Goal: Task Accomplishment & Management: Complete application form

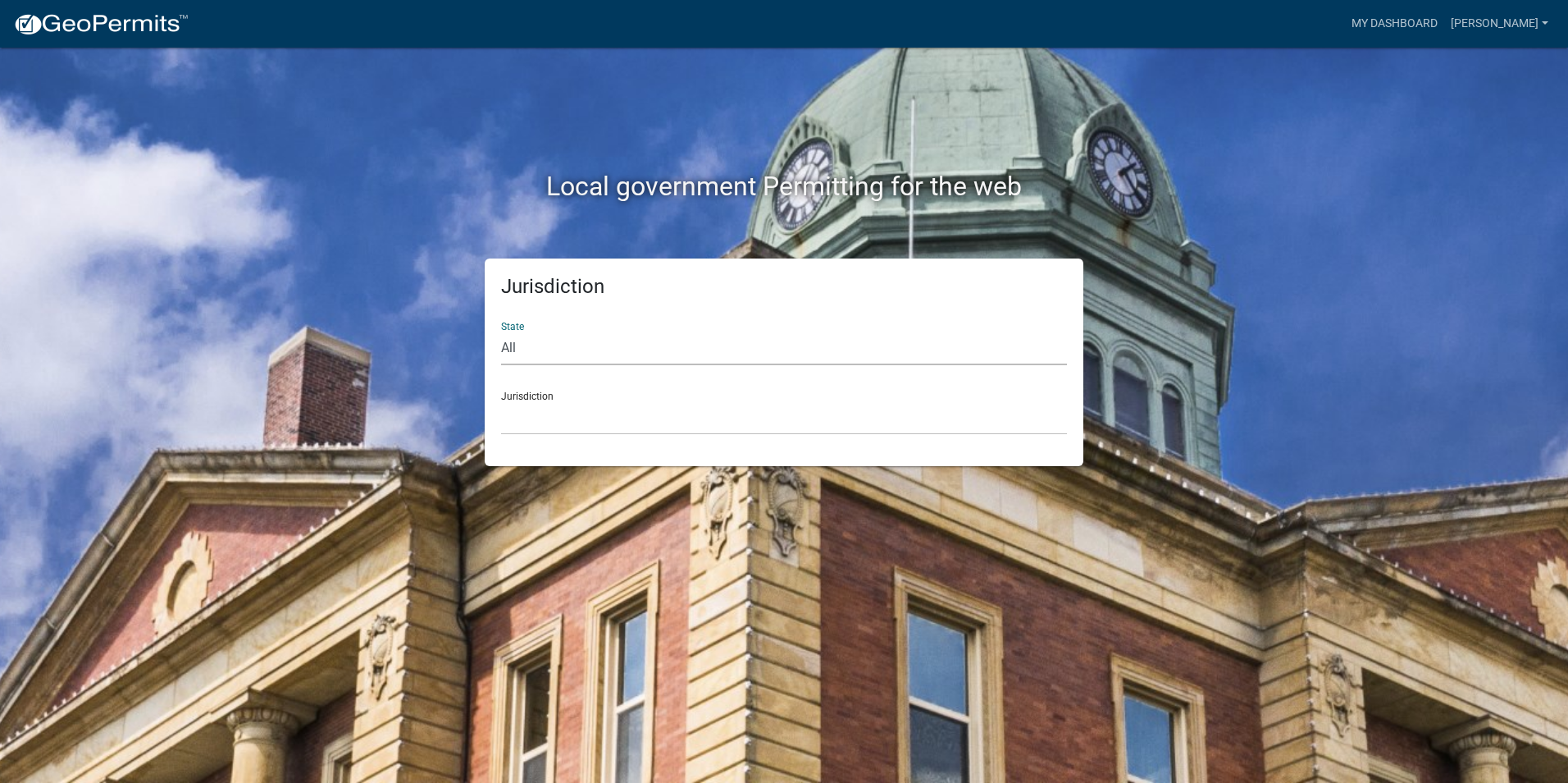
click at [539, 356] on select "All [US_STATE] [US_STATE] [US_STATE] [US_STATE] [US_STATE] [US_STATE] [US_STATE…" at bounding box center [784, 348] width 566 height 34
select select "[US_STATE]"
click at [501, 331] on select "All [US_STATE] [US_STATE] [US_STATE] [US_STATE] [US_STATE] [US_STATE] [US_STATE…" at bounding box center [784, 348] width 566 height 34
click at [553, 413] on select "[GEOGRAPHIC_DATA], [US_STATE] [GEOGRAPHIC_DATA], [US_STATE] [GEOGRAPHIC_DATA], …" at bounding box center [784, 418] width 566 height 34
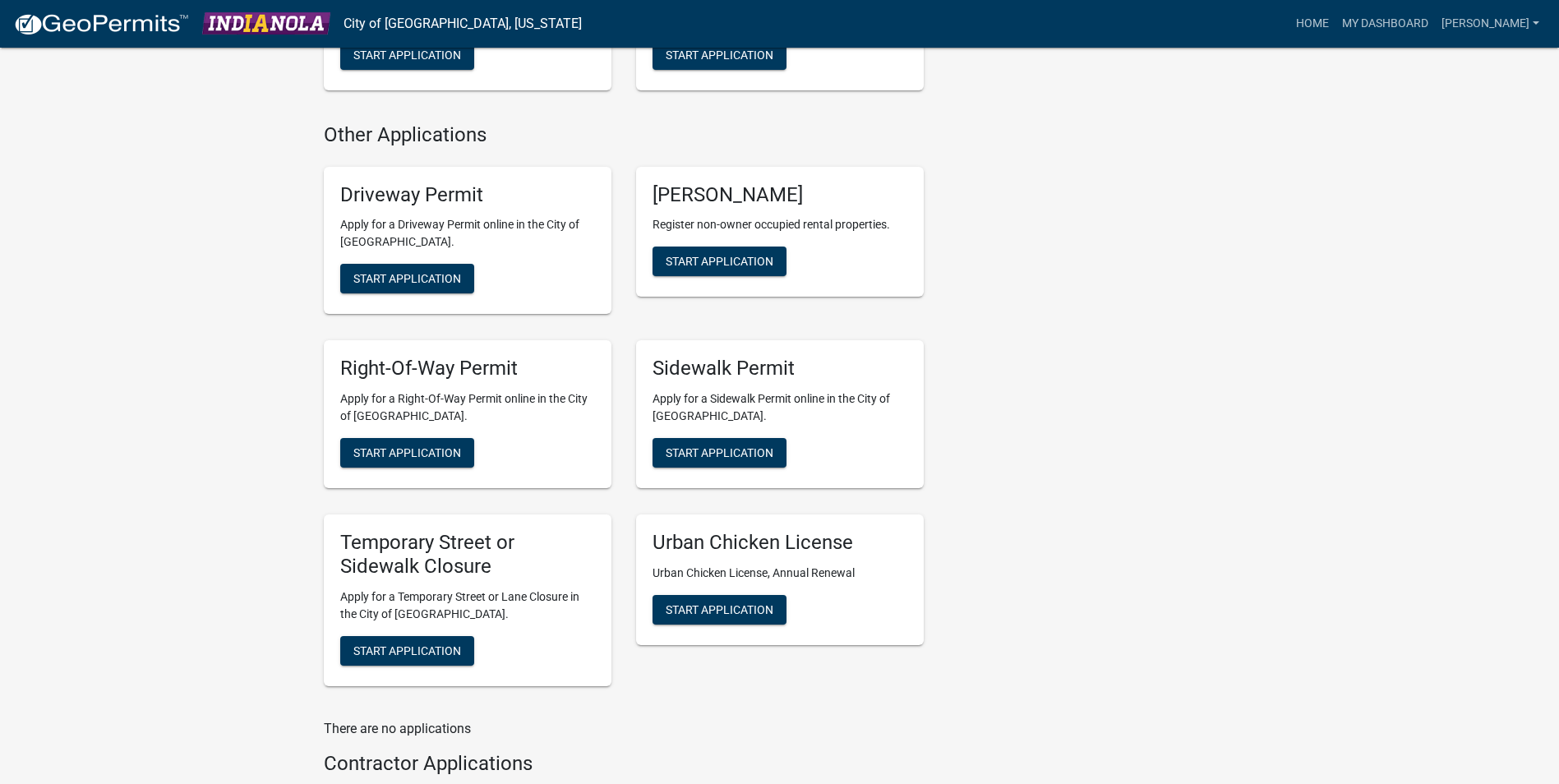
scroll to position [739, 0]
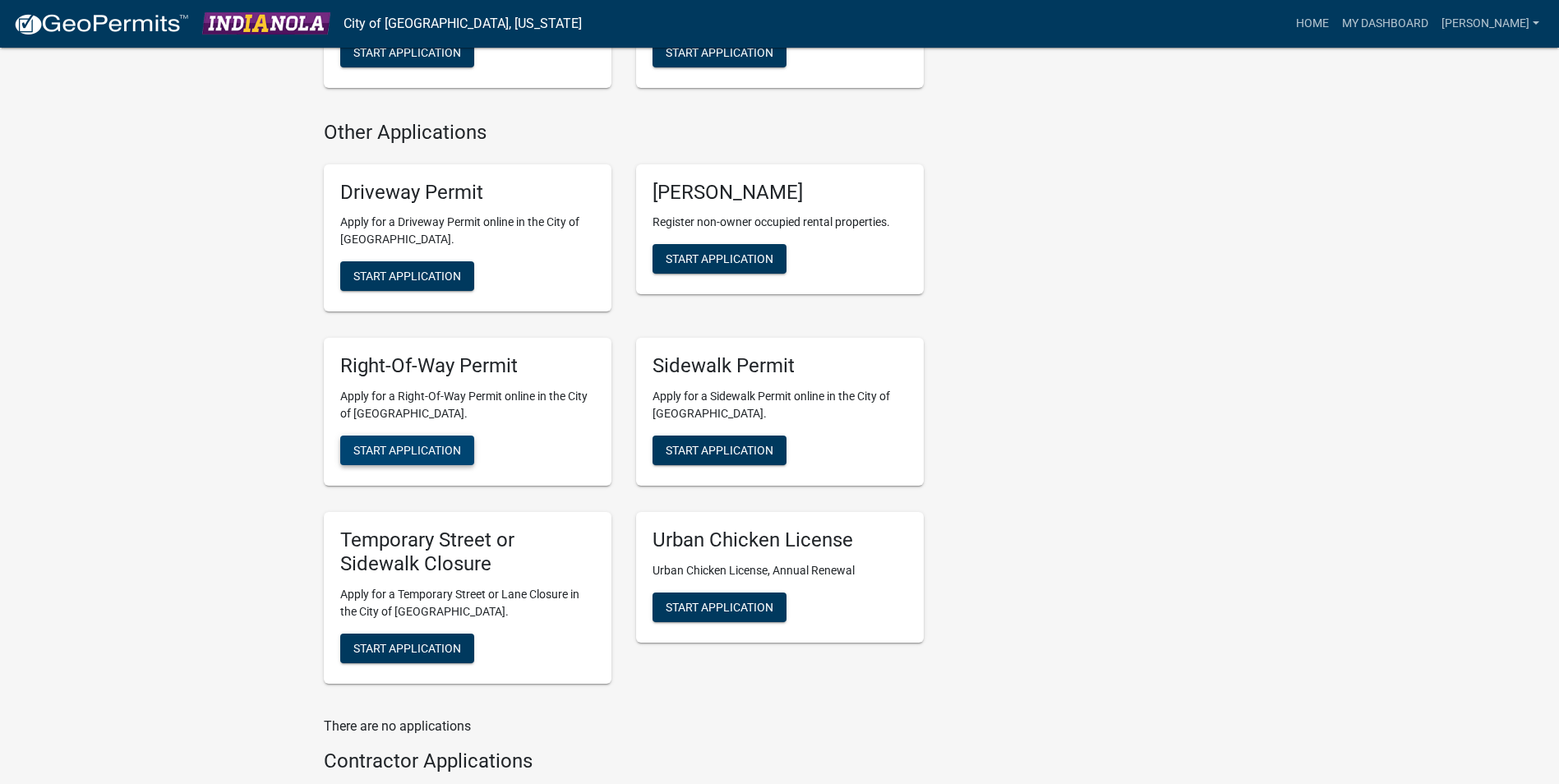
click at [366, 451] on span "Start Application" at bounding box center [407, 450] width 108 height 14
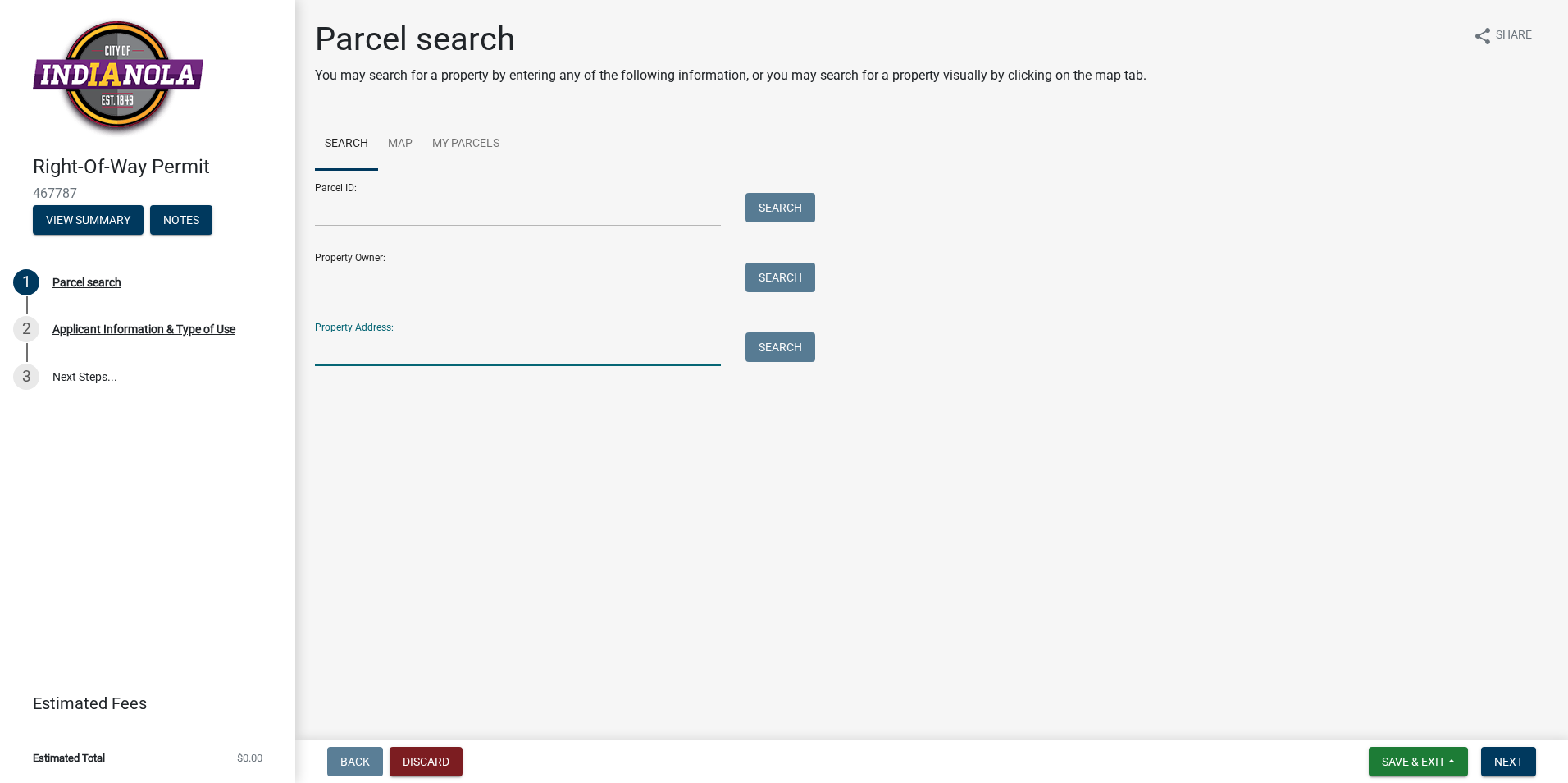
click at [589, 348] on input "Property Address:" at bounding box center [517, 349] width 406 height 34
type input "[STREET_ADDRESS]"
click at [817, 357] on div "Search" at bounding box center [776, 349] width 86 height 34
click at [795, 351] on button "Search" at bounding box center [781, 347] width 70 height 29
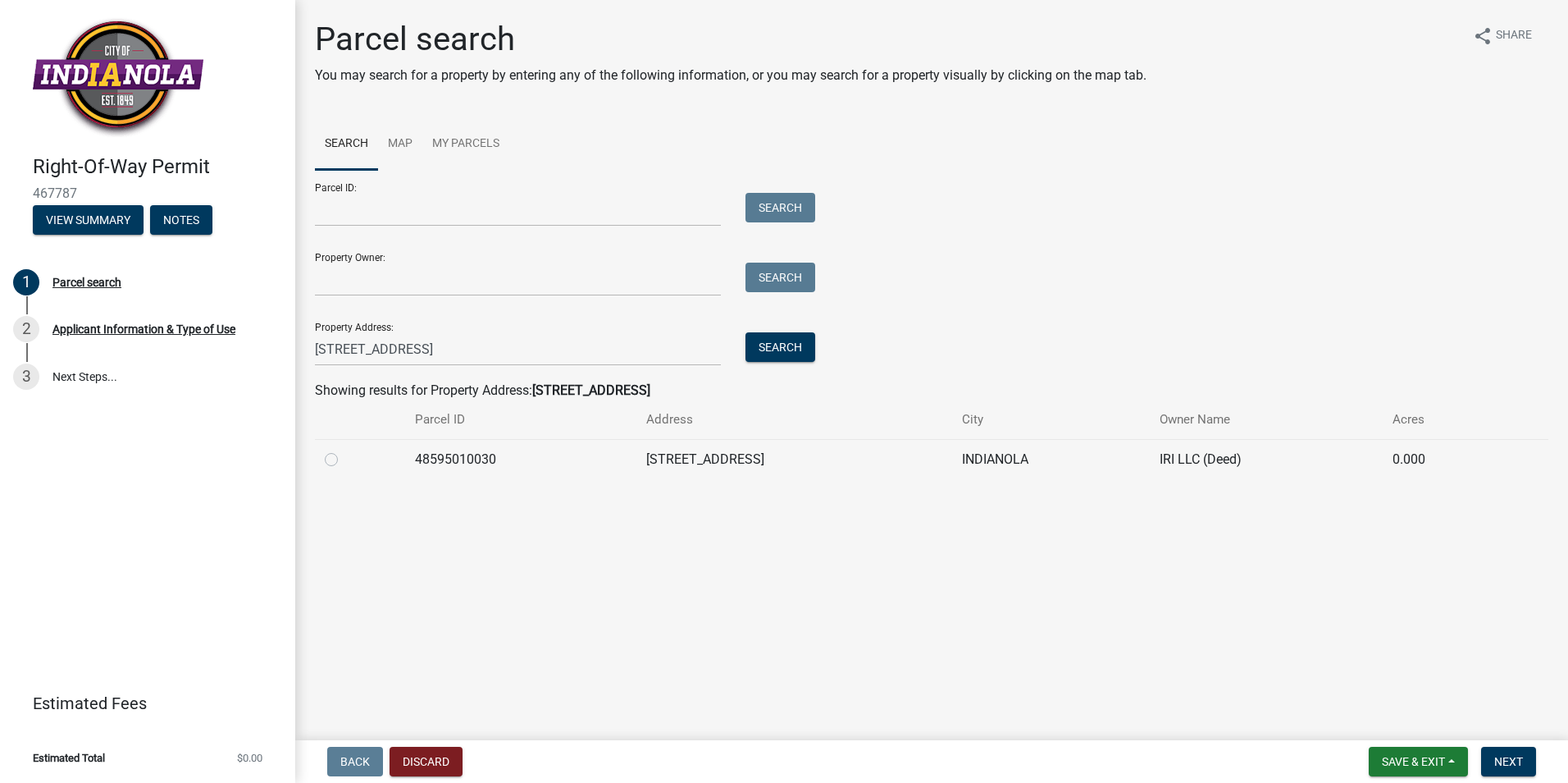
click at [345, 450] on label at bounding box center [345, 450] width 0 height 0
click at [345, 458] on input "radio" at bounding box center [350, 455] width 11 height 11
radio input "true"
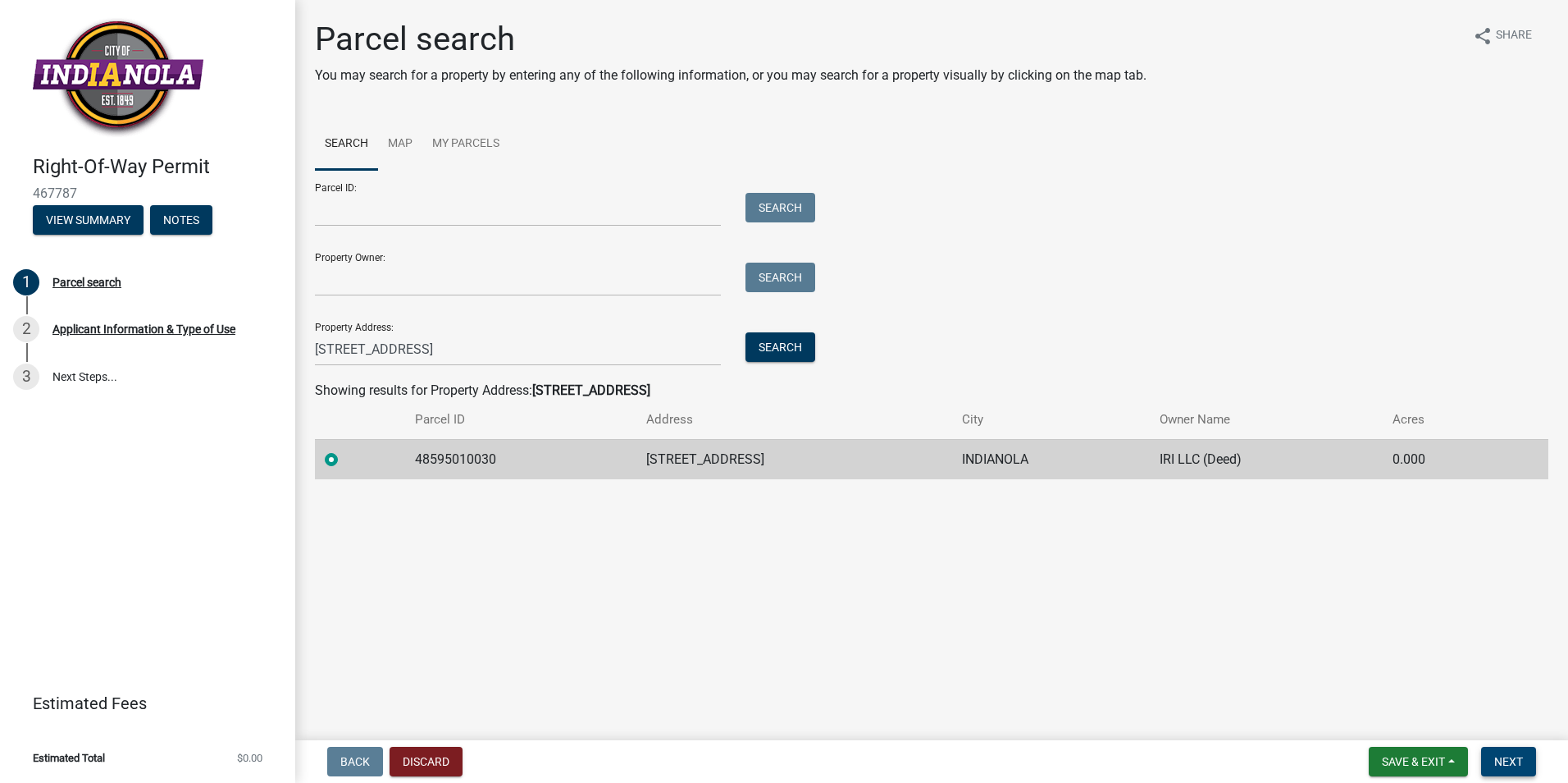
click at [1509, 766] on span "Next" at bounding box center [1509, 762] width 29 height 14
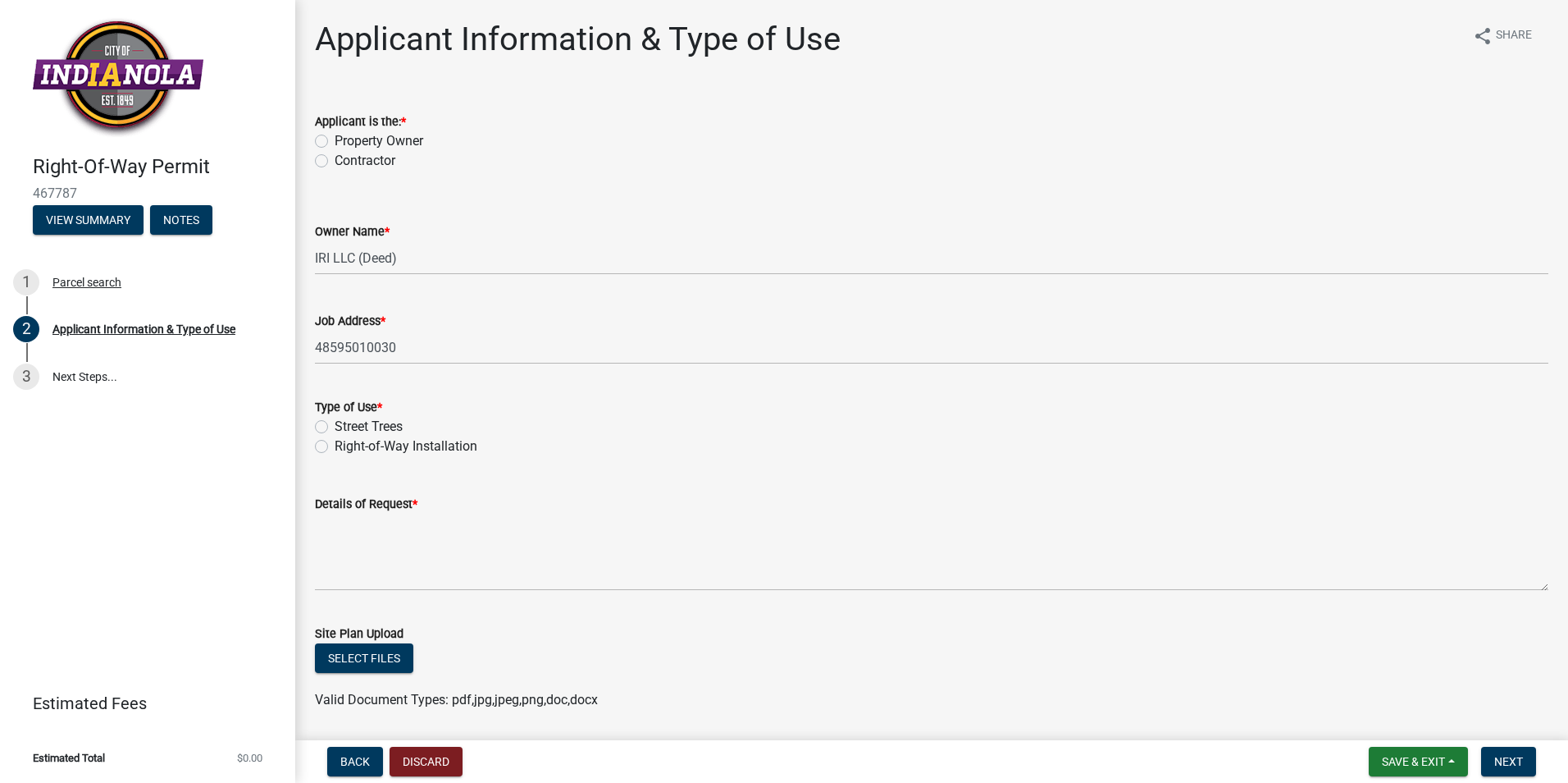
click at [335, 161] on label "Contractor" at bounding box center [365, 160] width 61 height 19
click at [335, 161] on input "Contractor" at bounding box center [340, 155] width 11 height 11
radio input "true"
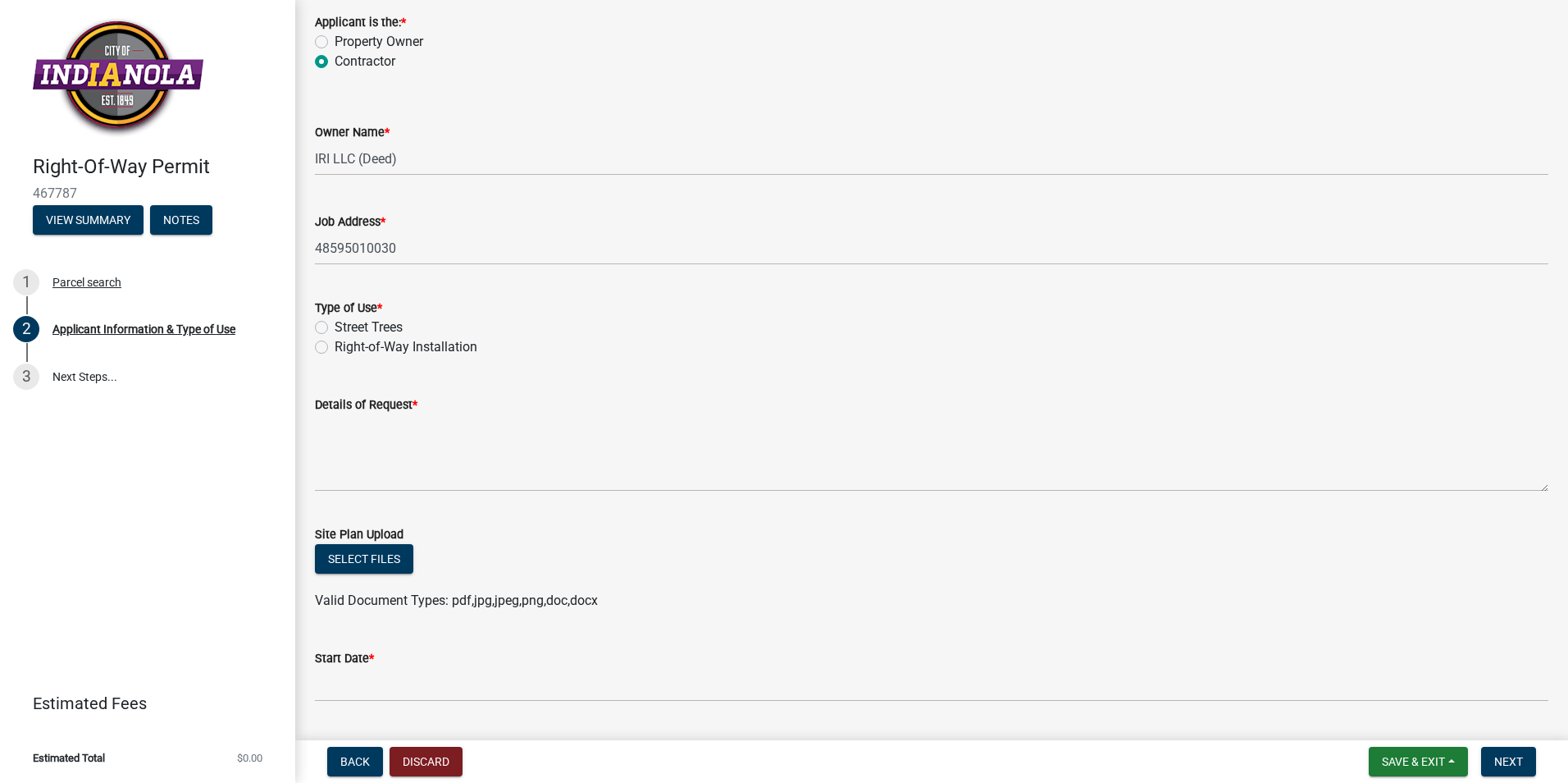
scroll to position [164, 0]
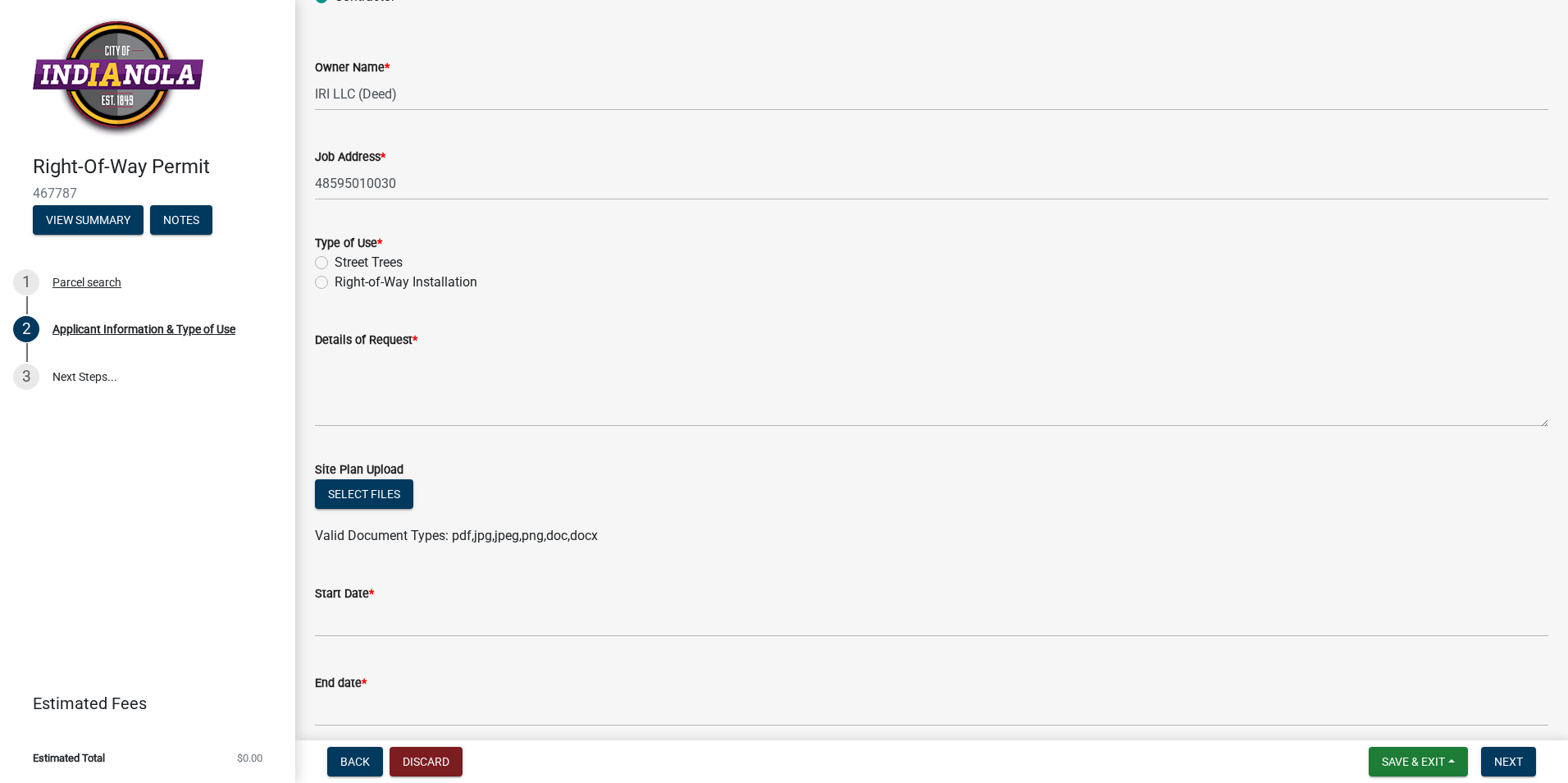
click at [335, 284] on label "Right-of-Way Installation" at bounding box center [406, 282] width 143 height 19
click at [335, 283] on input "Right-of-Way Installation" at bounding box center [340, 277] width 11 height 11
radio input "true"
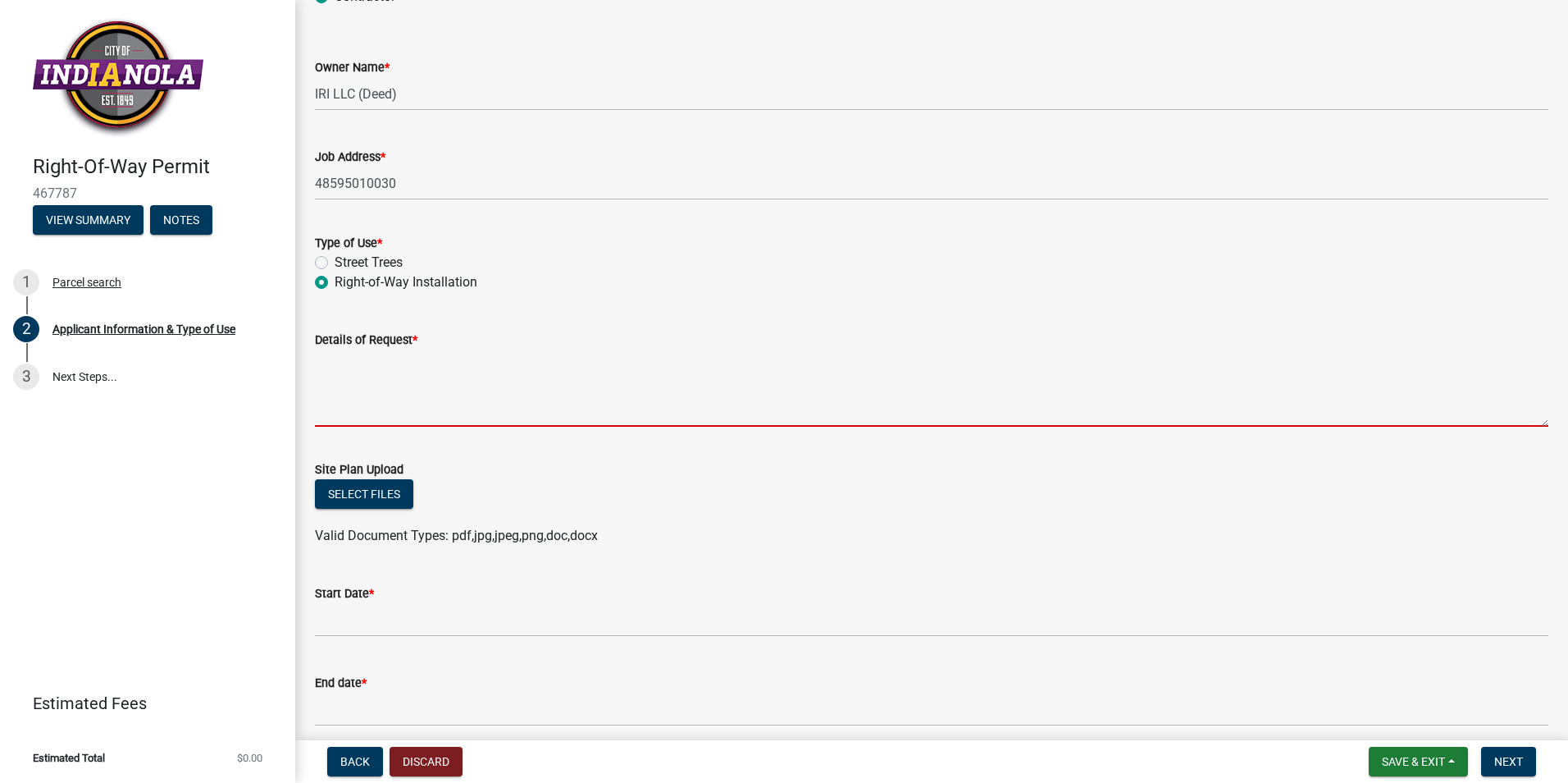
drag, startPoint x: 403, startPoint y: 386, endPoint x: 413, endPoint y: 369, distance: 19.7
click at [403, 386] on textarea "Details of Request *" at bounding box center [931, 388] width 1233 height 77
paste textarea "PROJECT SCOPE: 25-235 DMI-N01 UPGRADE -DIRECTIONAL BORE 2094' OF 1.5" CONDUIT @…"
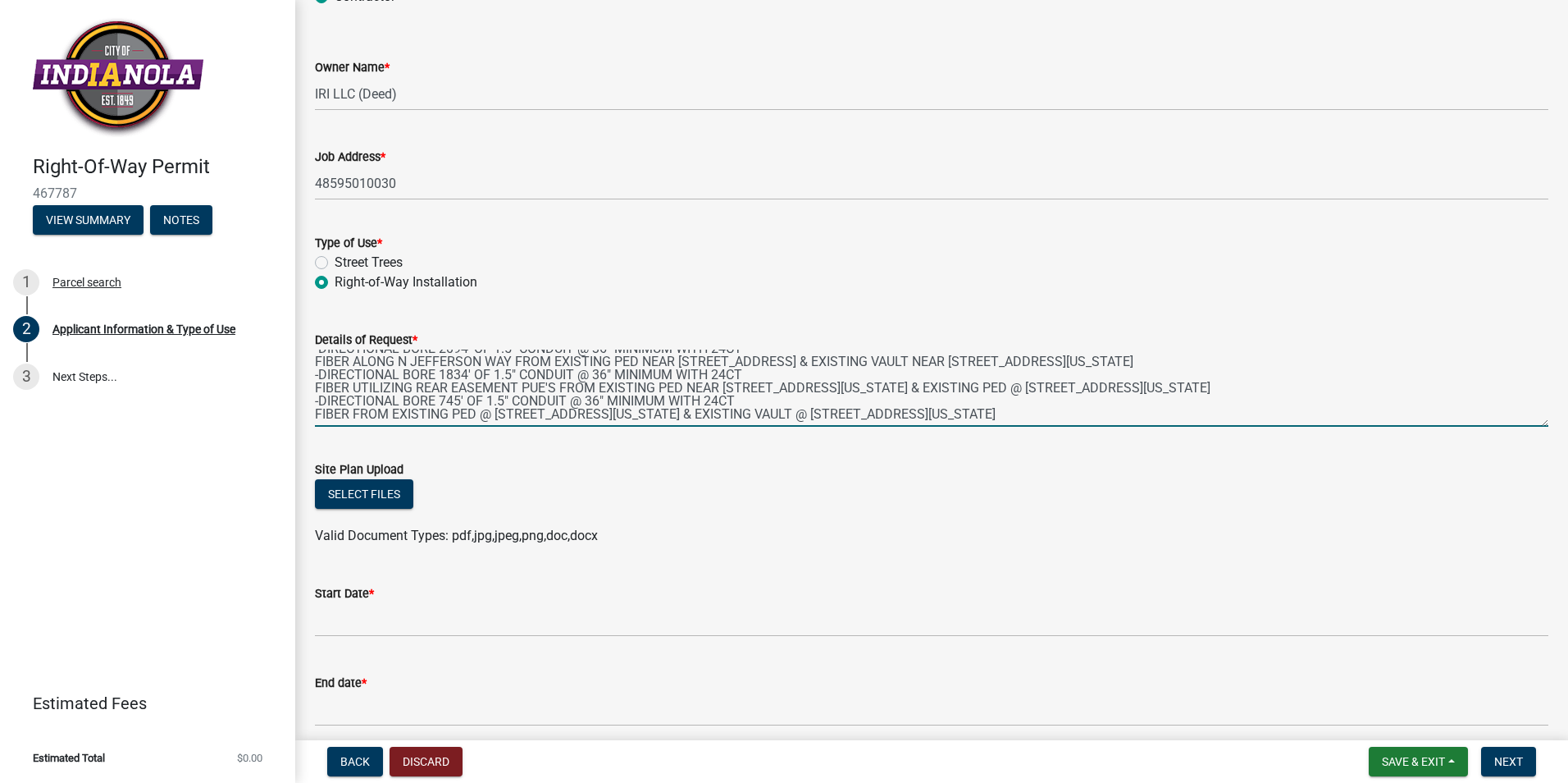
scroll to position [246, 0]
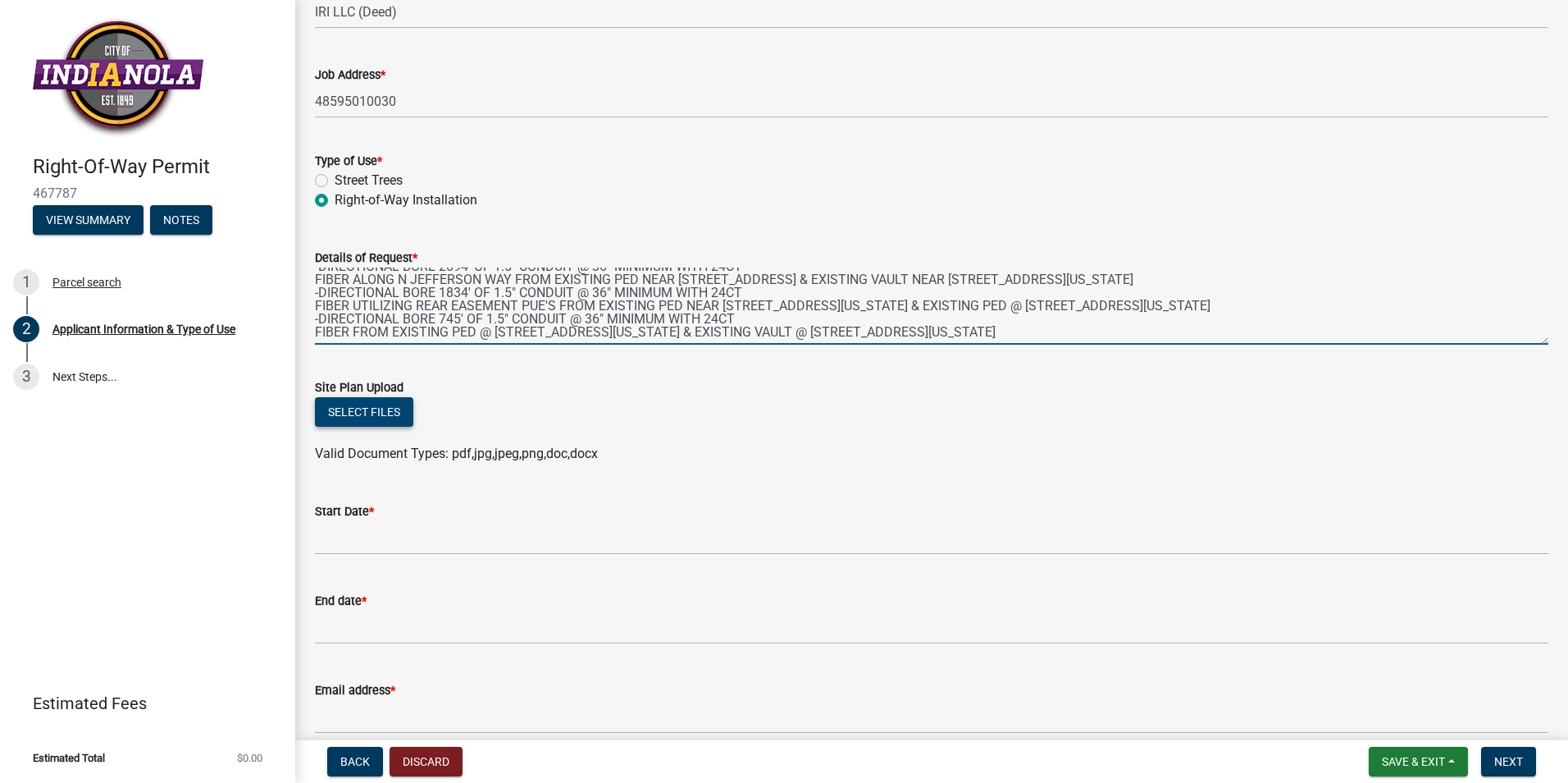
type textarea "PROJECT SCOPE: 25-235 DMI-N01 UPGRADE -DIRECTIONAL BORE 2094' OF 1.5" CONDUIT @…"
click at [367, 414] on button "Select files" at bounding box center [363, 412] width 98 height 29
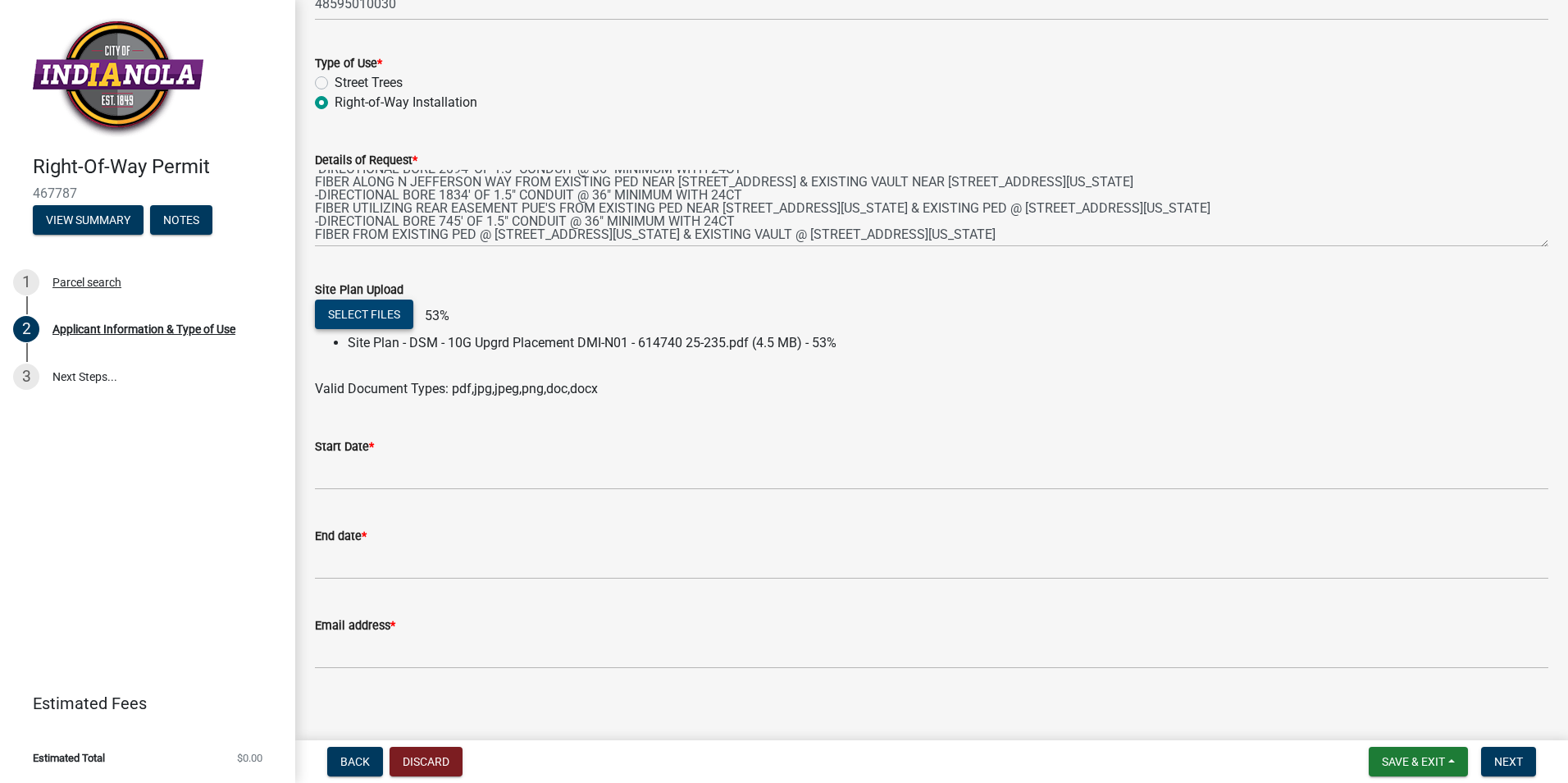
scroll to position [357, 0]
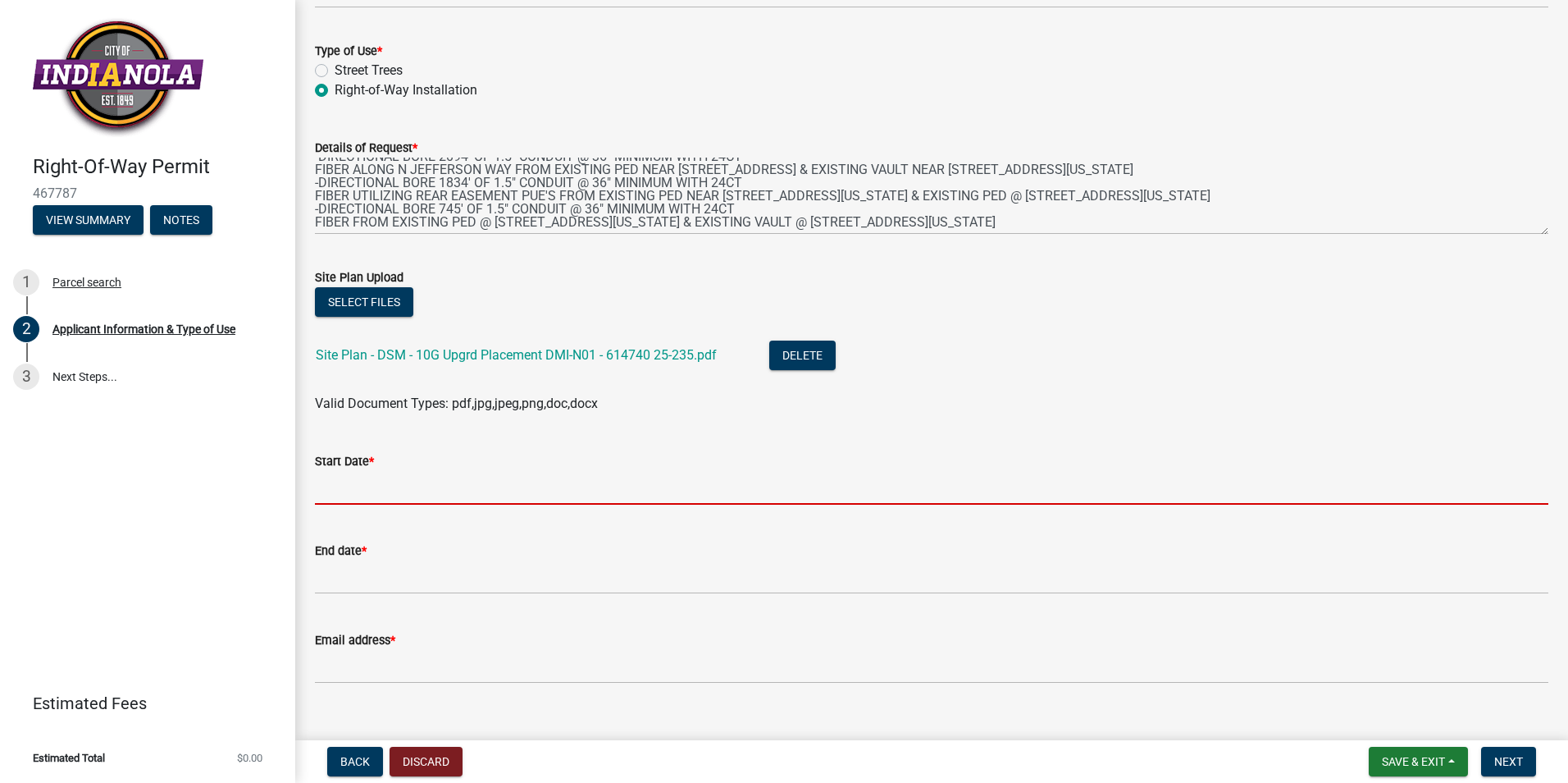
click at [371, 488] on input "Start Date *" at bounding box center [931, 488] width 1233 height 34
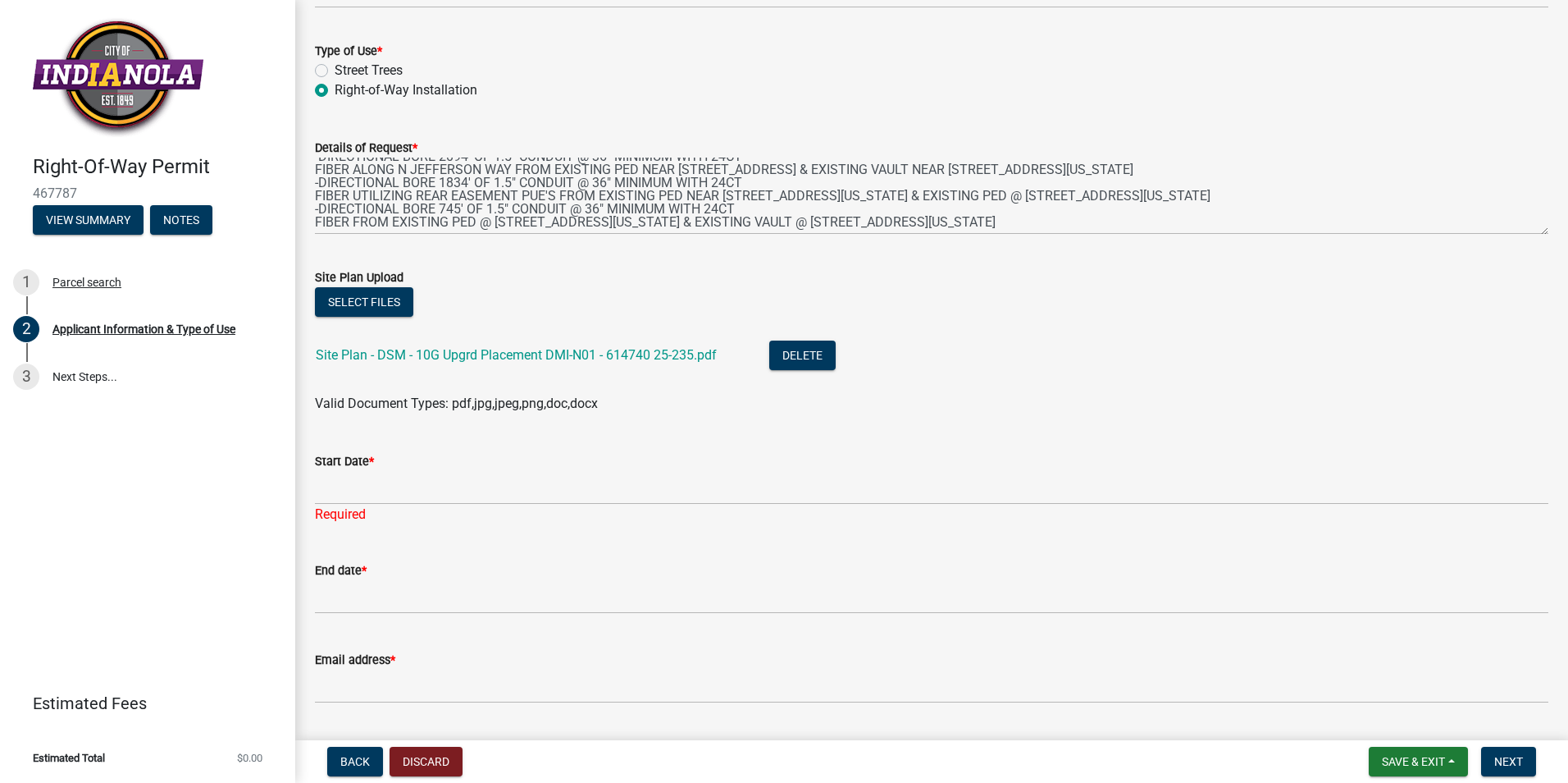
click at [969, 578] on div "End date *" at bounding box center [931, 570] width 1233 height 19
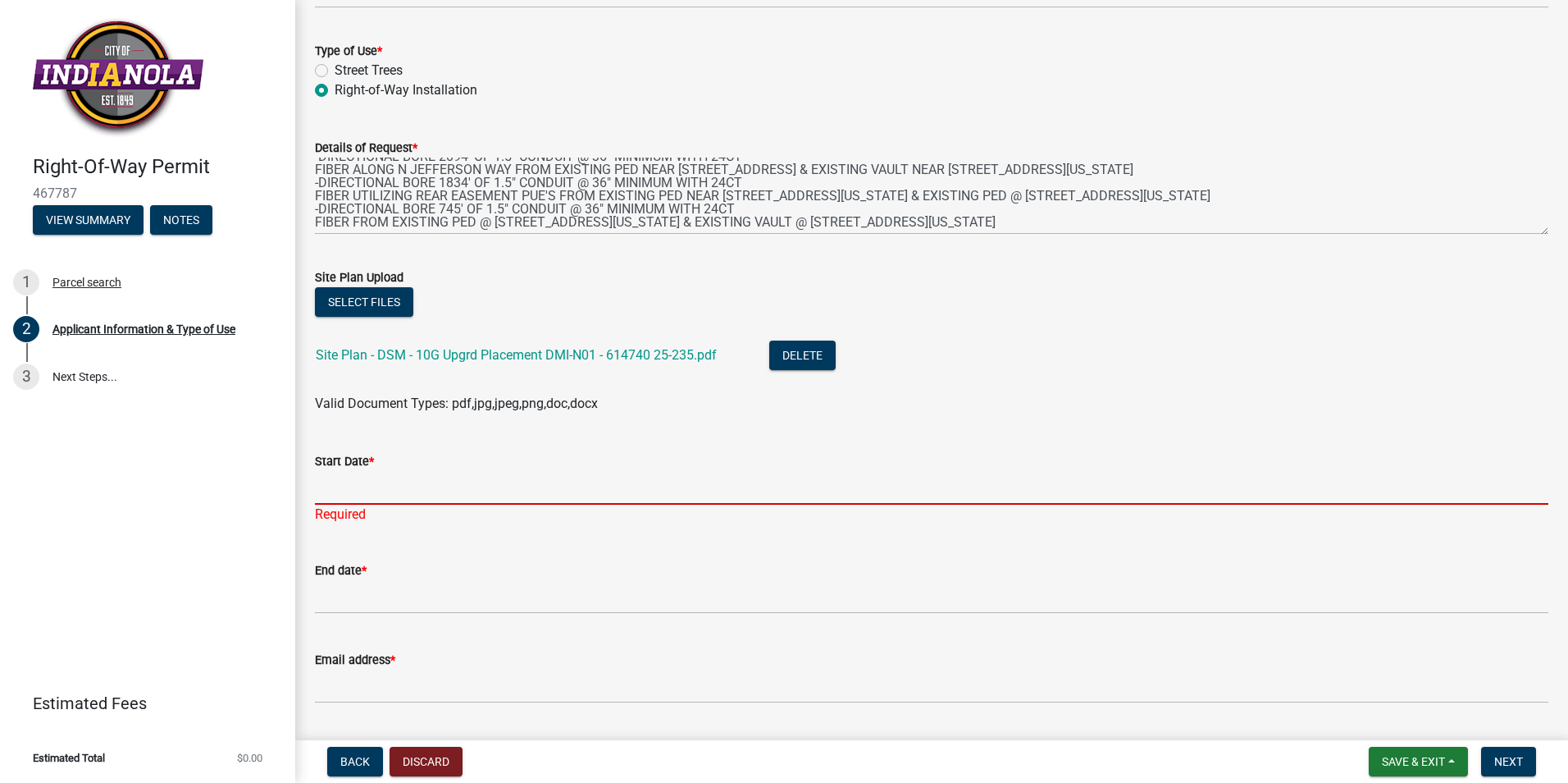
click at [366, 494] on input "Start Date *" at bounding box center [931, 488] width 1233 height 34
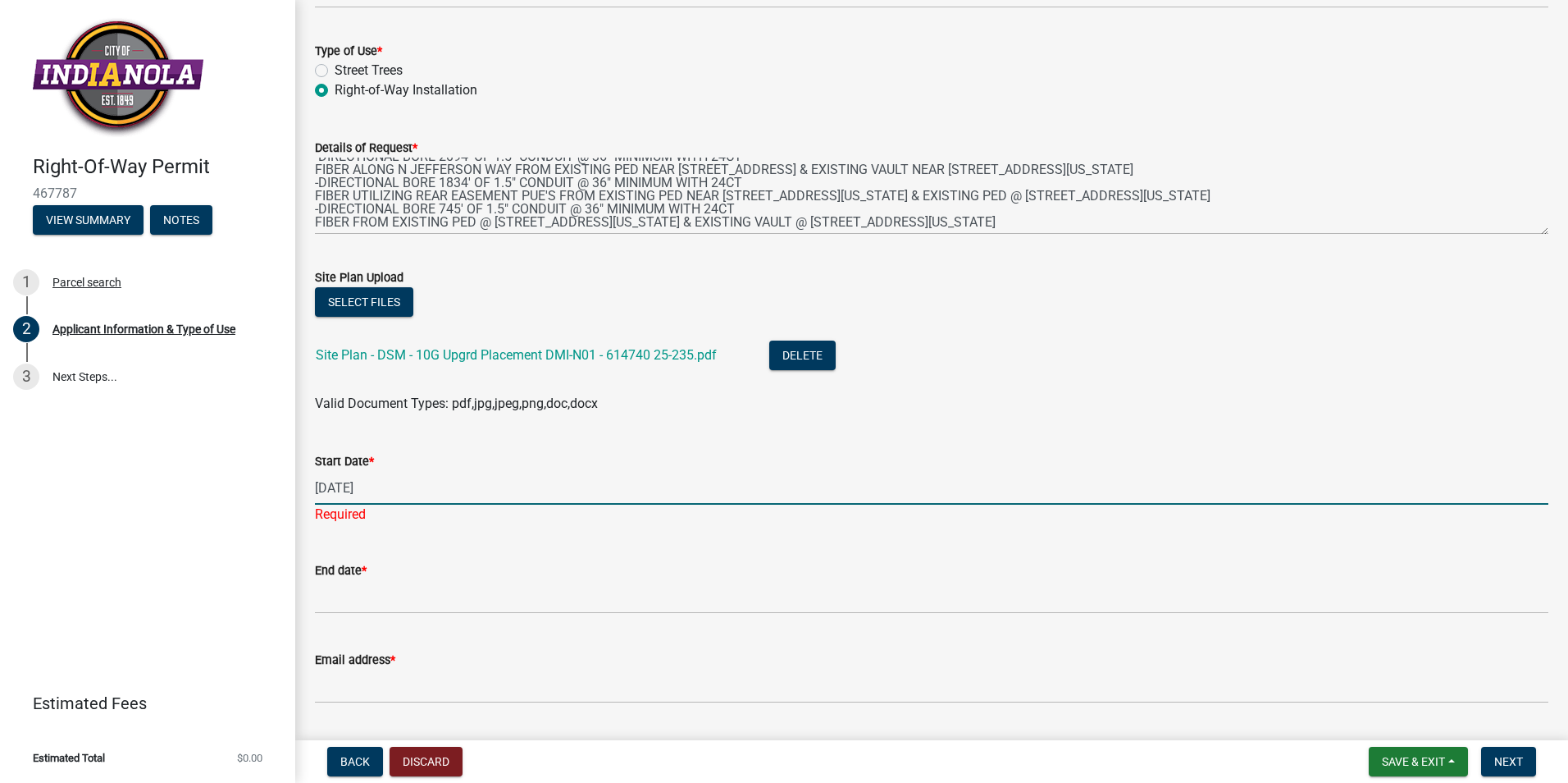
type input "[DATE]"
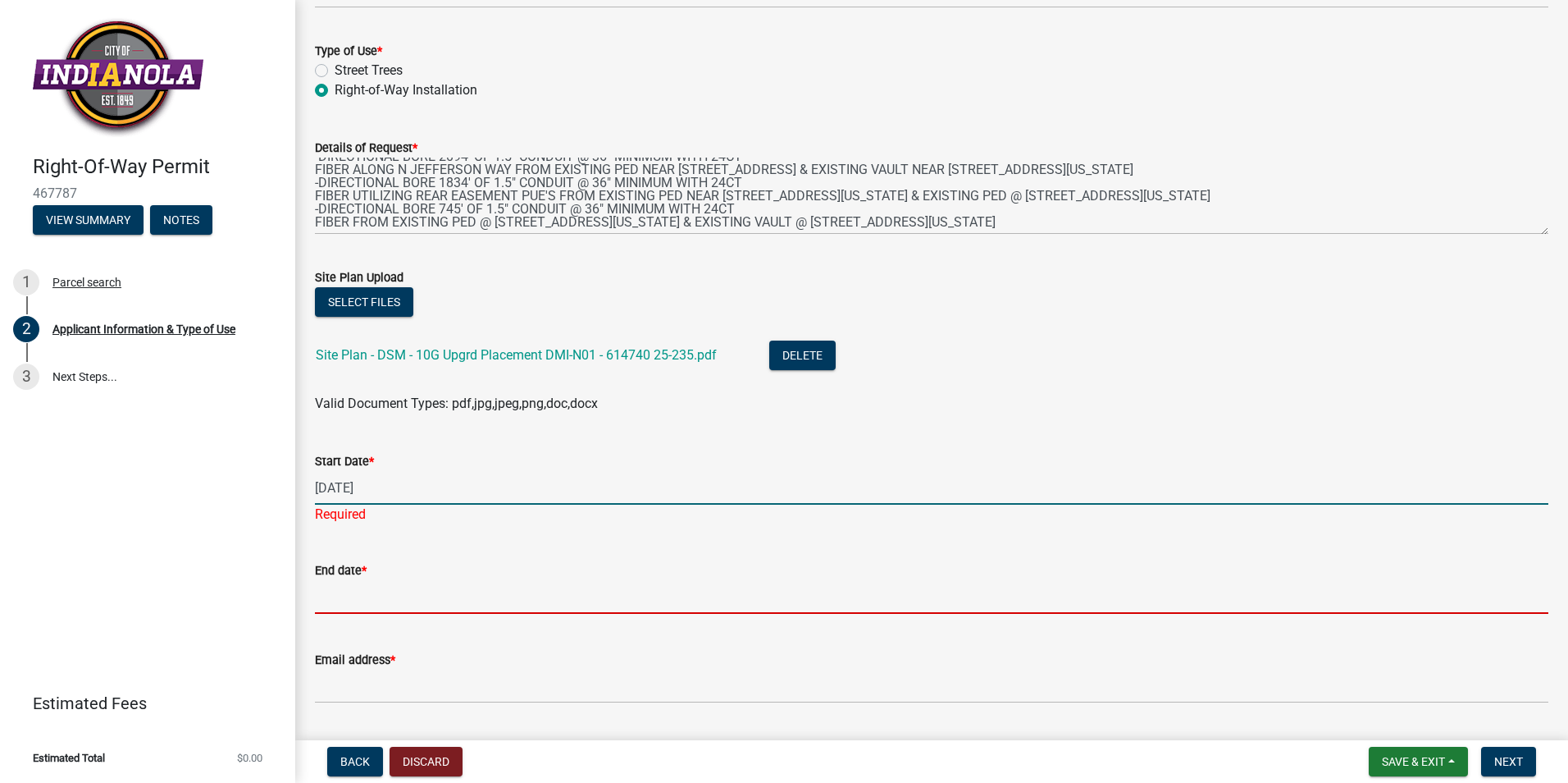
click at [371, 596] on wm-data-entity-input "End date *" at bounding box center [931, 582] width 1233 height 89
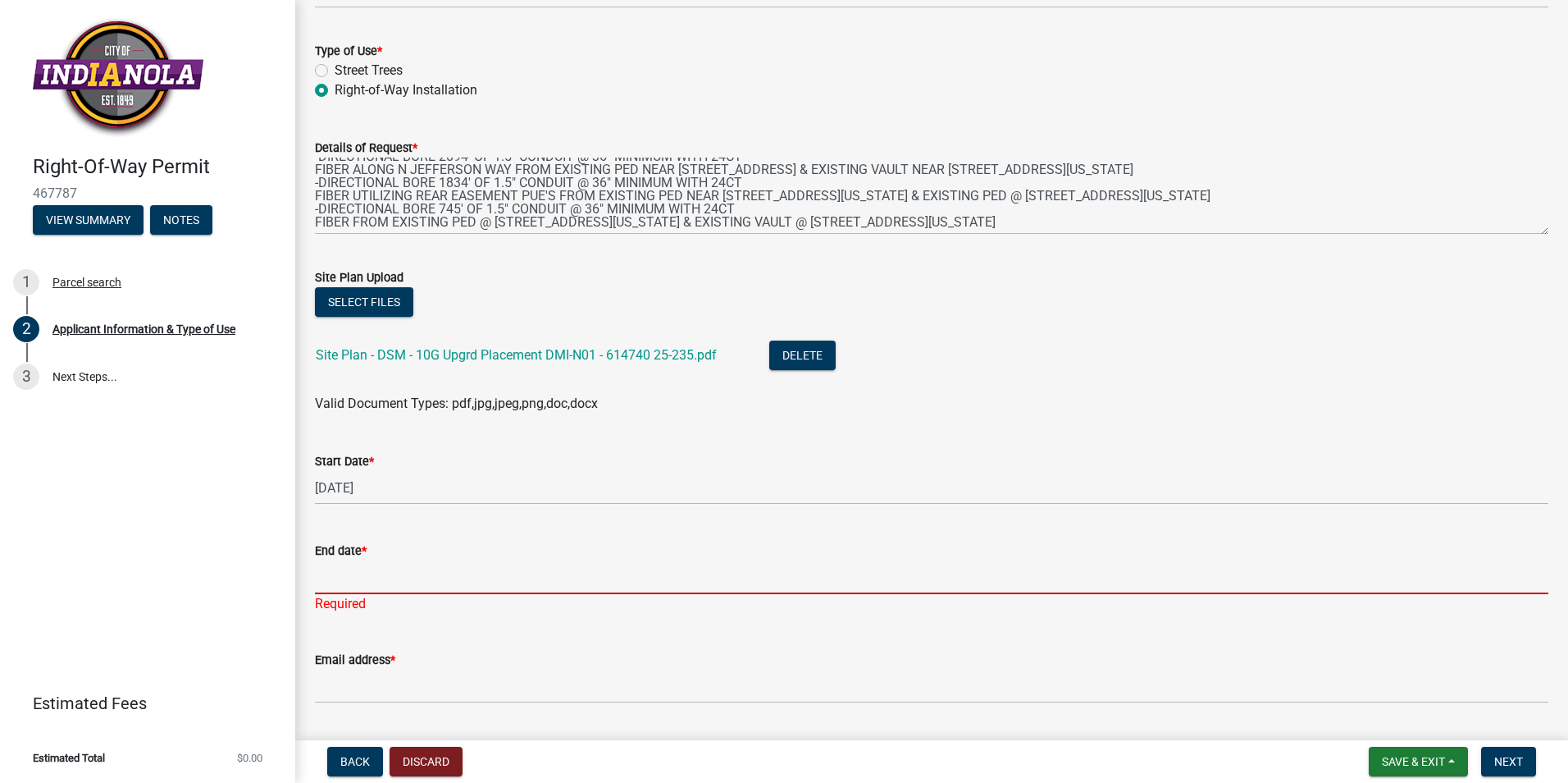
click at [341, 576] on input "End date *" at bounding box center [931, 577] width 1233 height 34
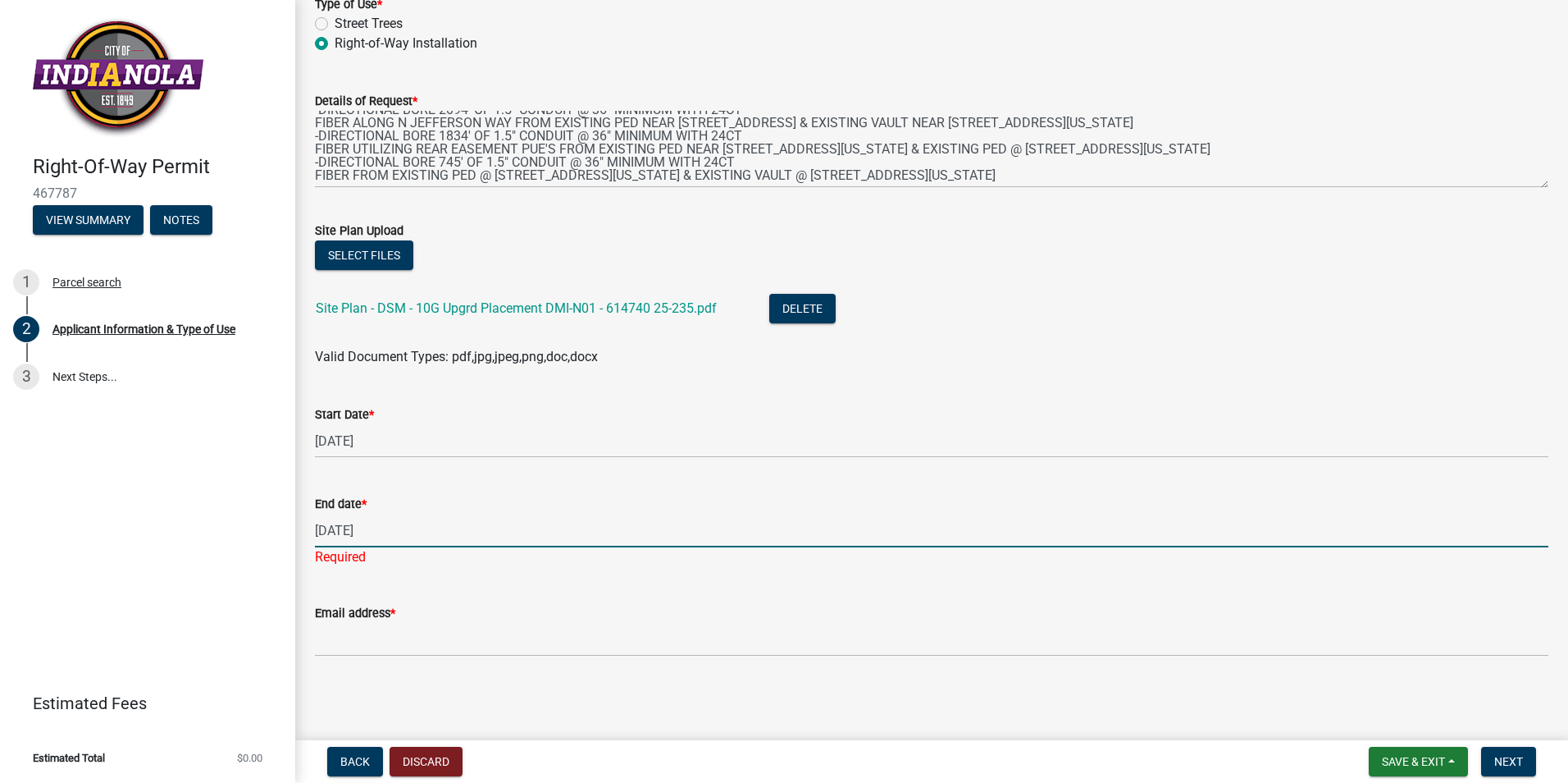
type input "[DATE]"
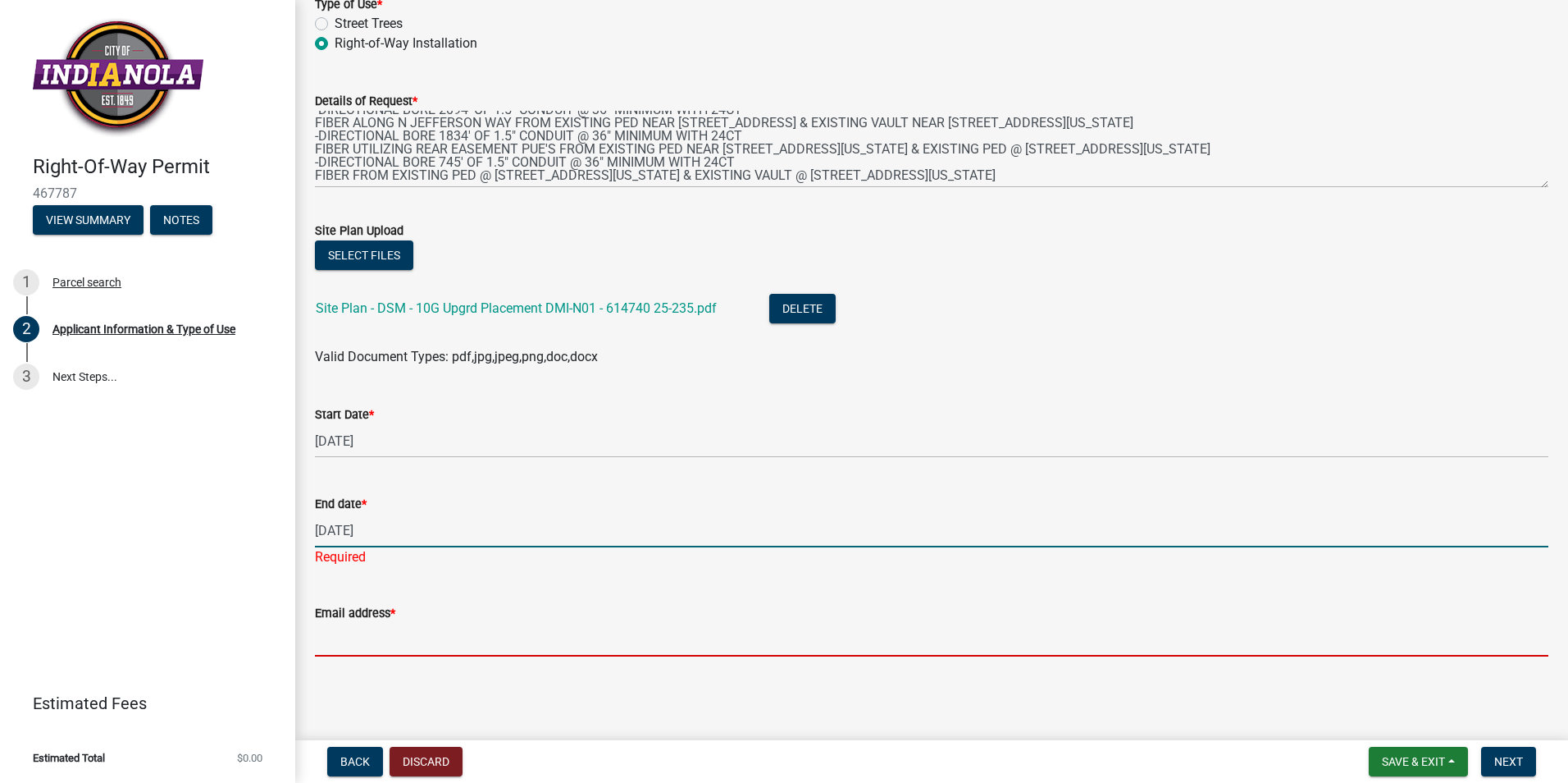
click at [390, 633] on input "Email address *" at bounding box center [931, 639] width 1233 height 34
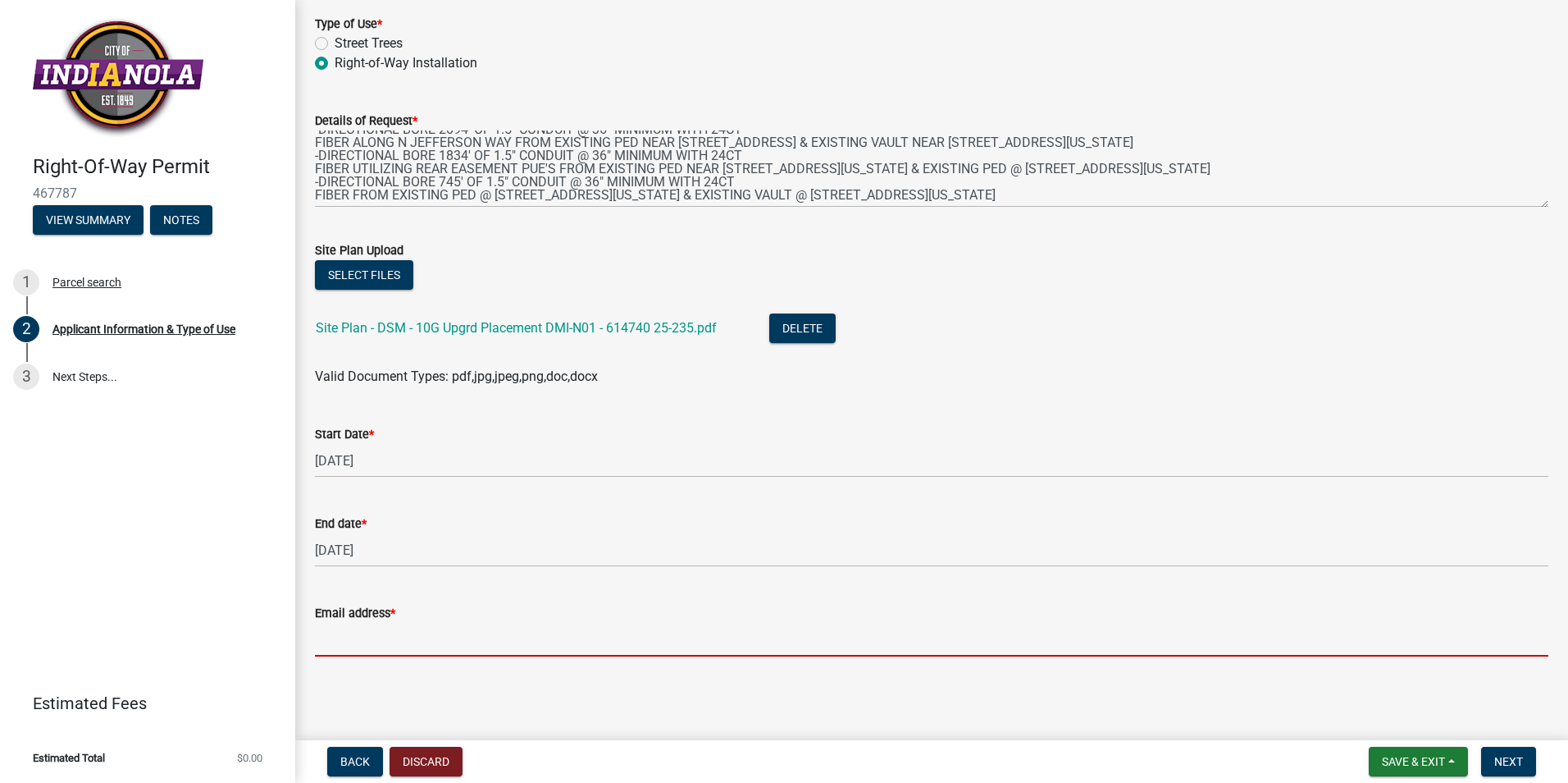
type input "[EMAIL_ADDRESS][DOMAIN_NAME]"
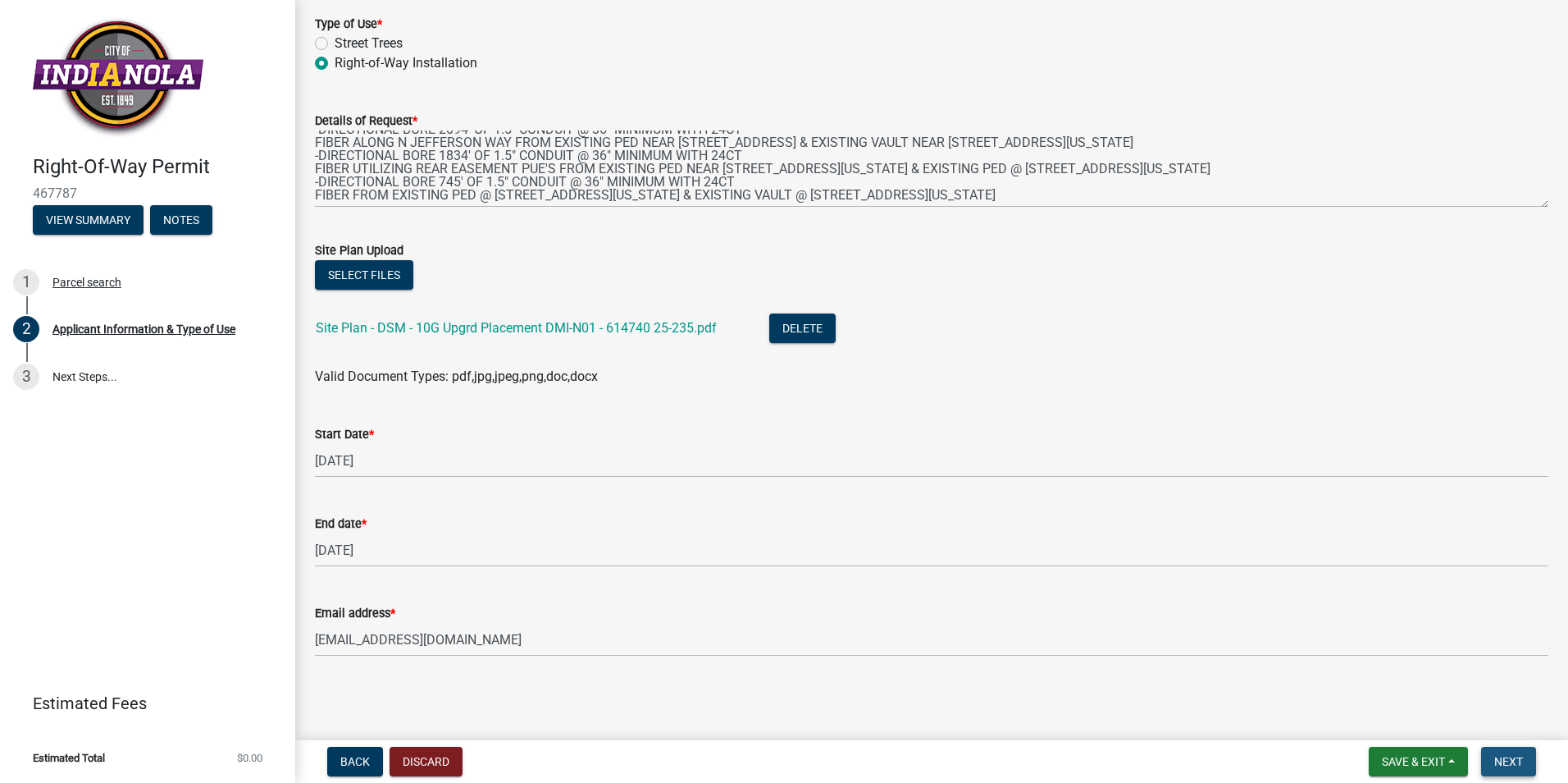
click at [1494, 764] on span "Next" at bounding box center [1509, 762] width 29 height 14
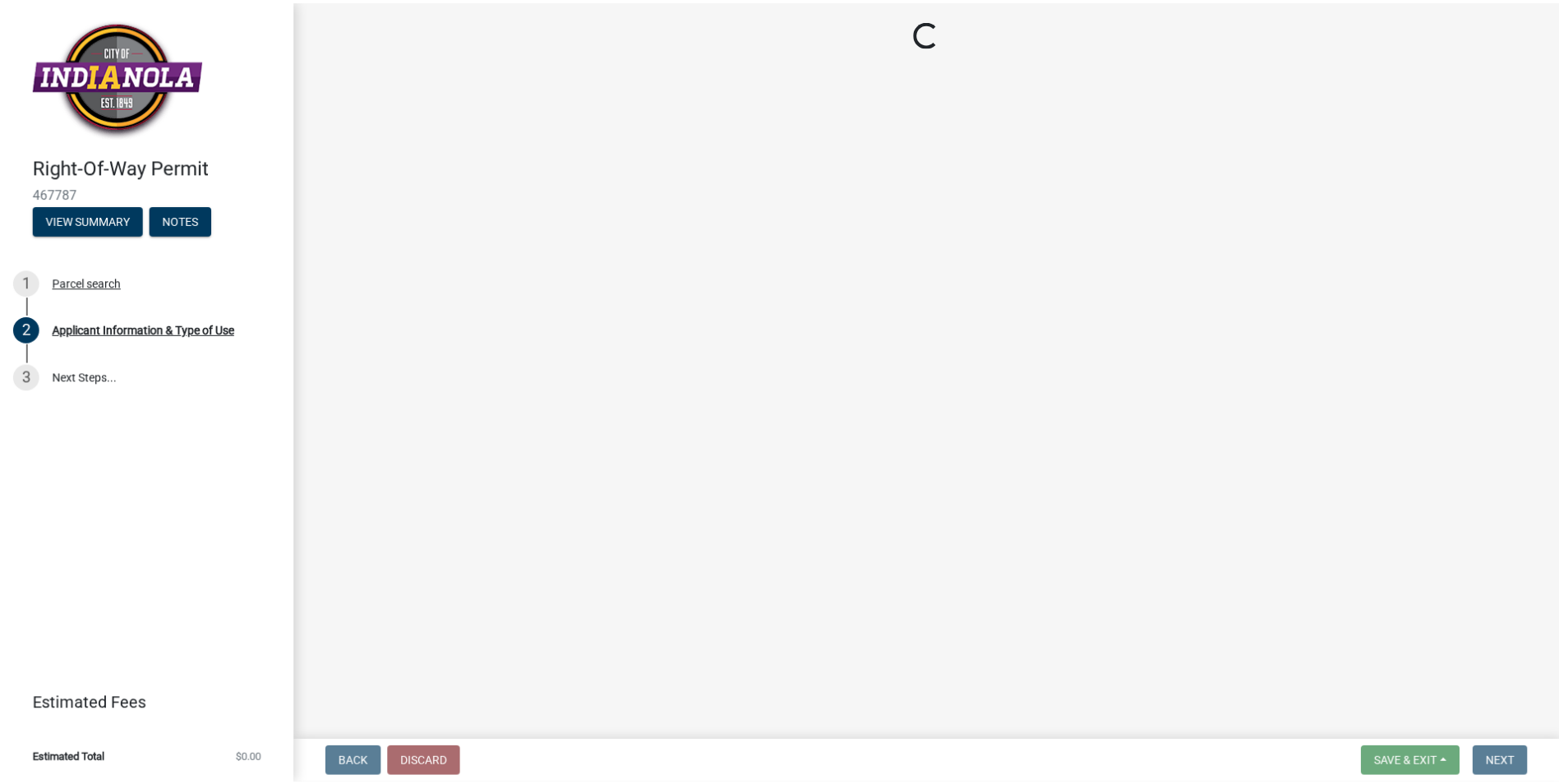
scroll to position [0, 0]
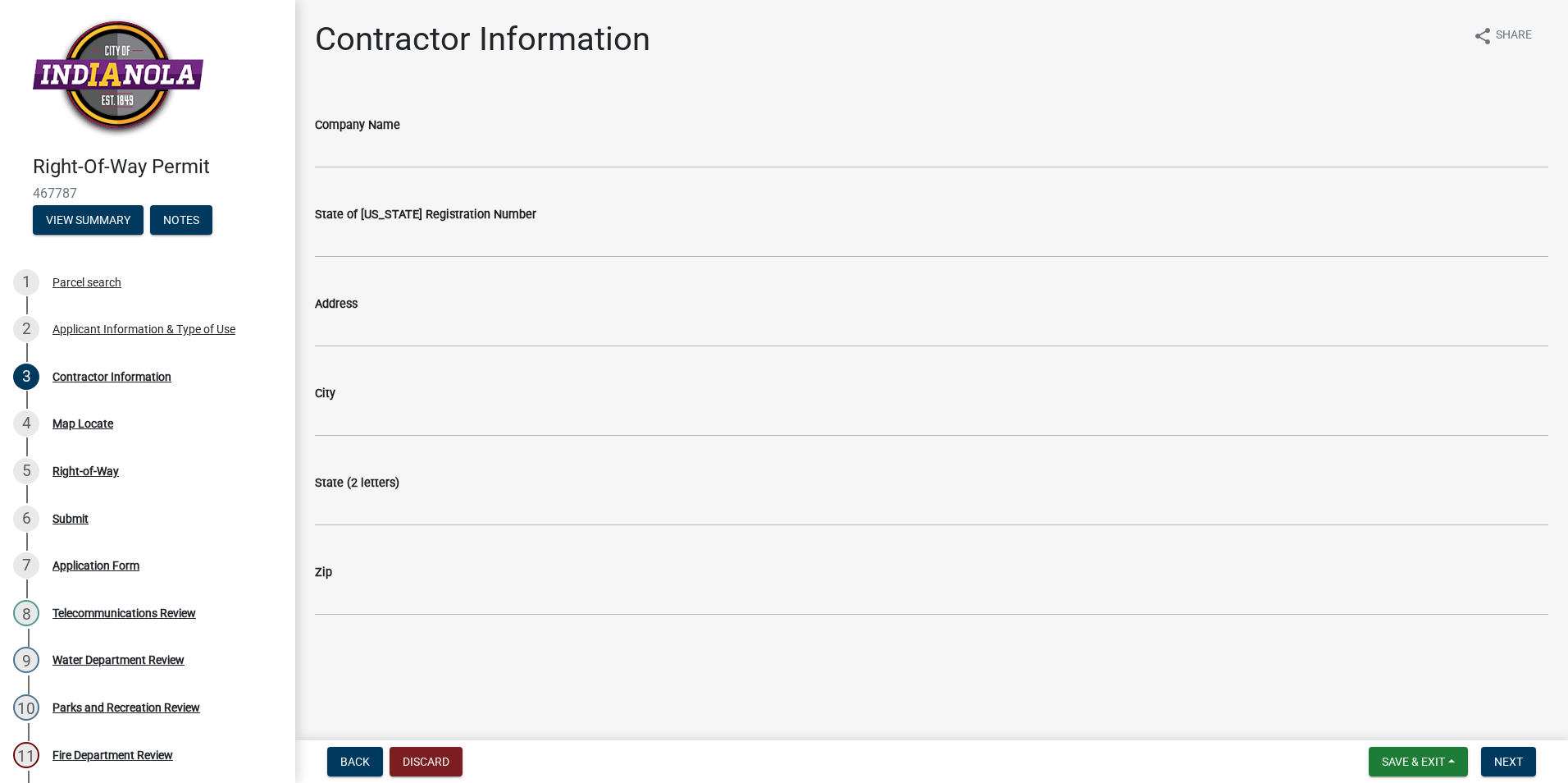
click at [368, 130] on label "Company Name" at bounding box center [357, 125] width 85 height 12
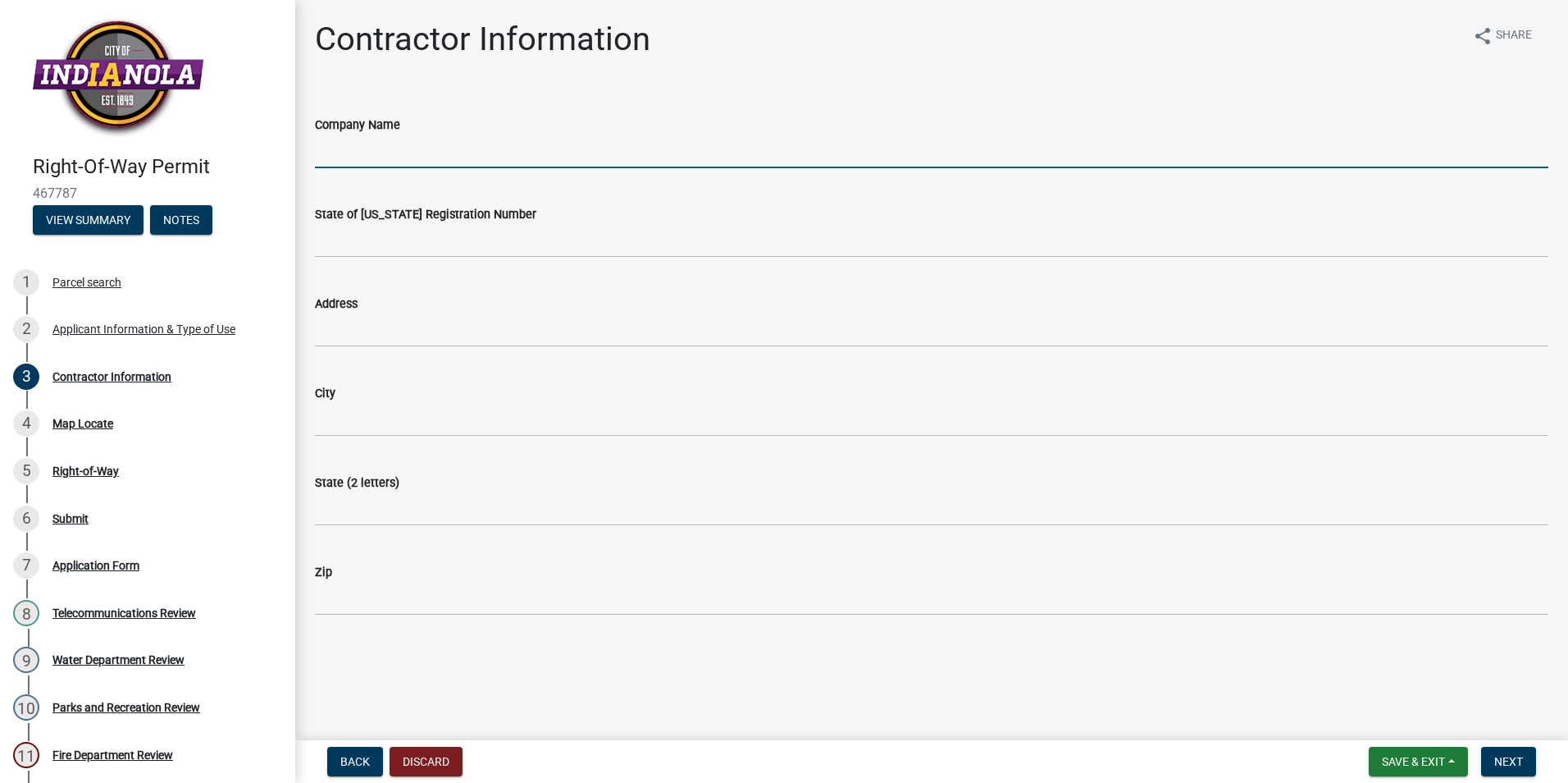
click at [368, 135] on input "Company Name" at bounding box center [931, 152] width 1233 height 34
type input "Communication Data Link LLC"
type input "CO96863"
type input "[STREET_ADDRESS]"
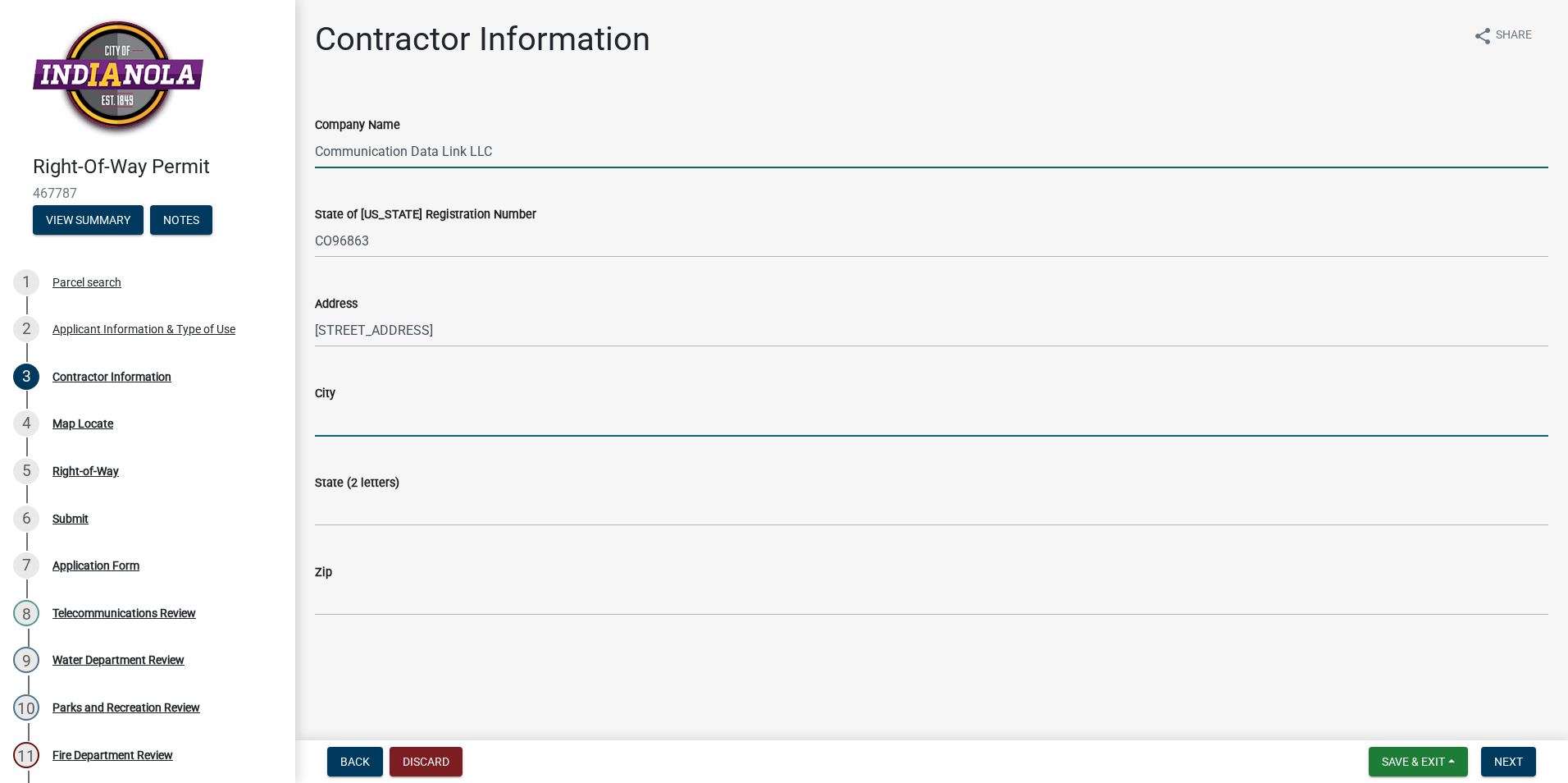
type input "[PERSON_NAME]"
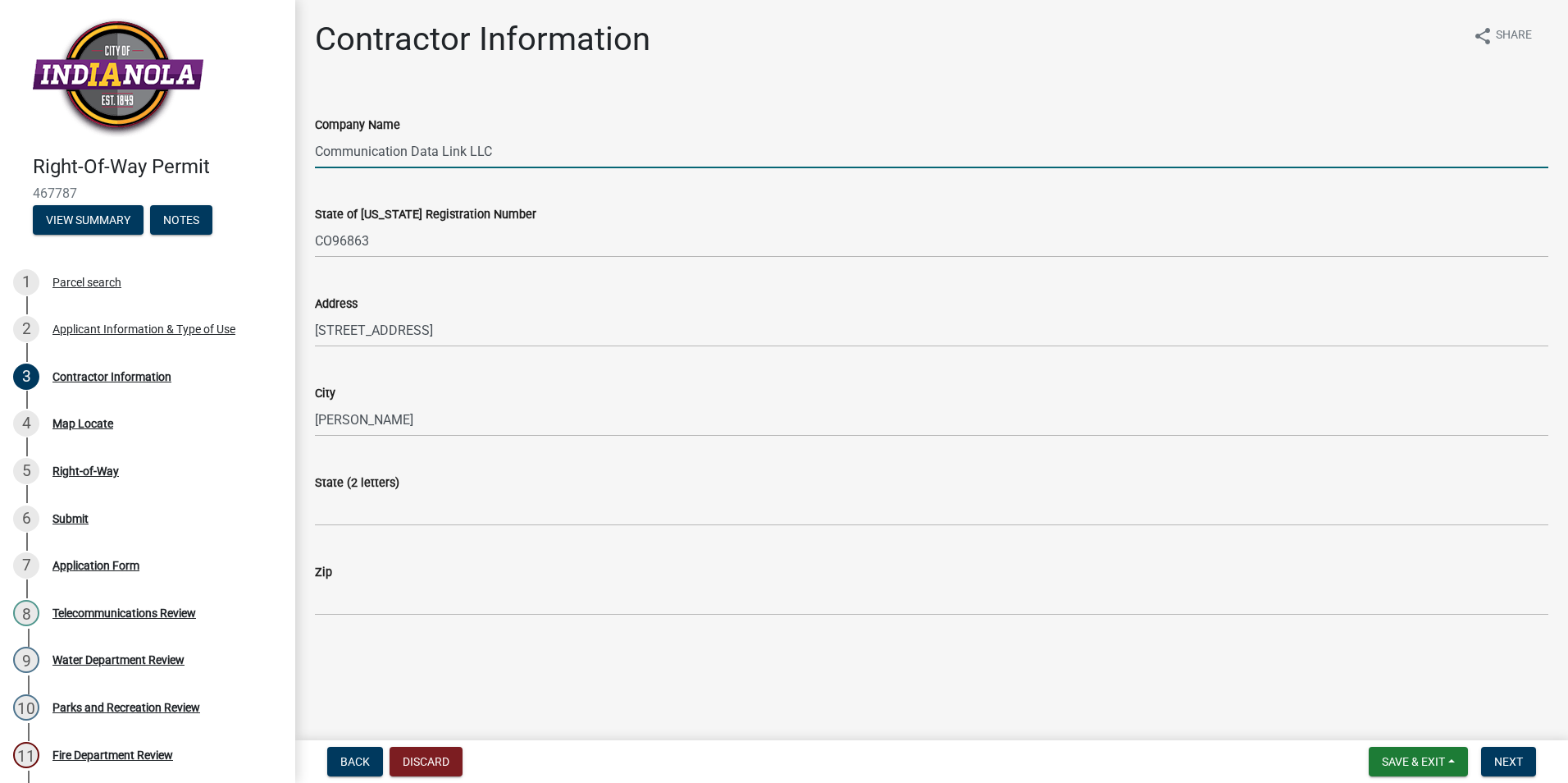
type input "50111"
click at [1503, 747] on button "Next" at bounding box center [1509, 762] width 55 height 29
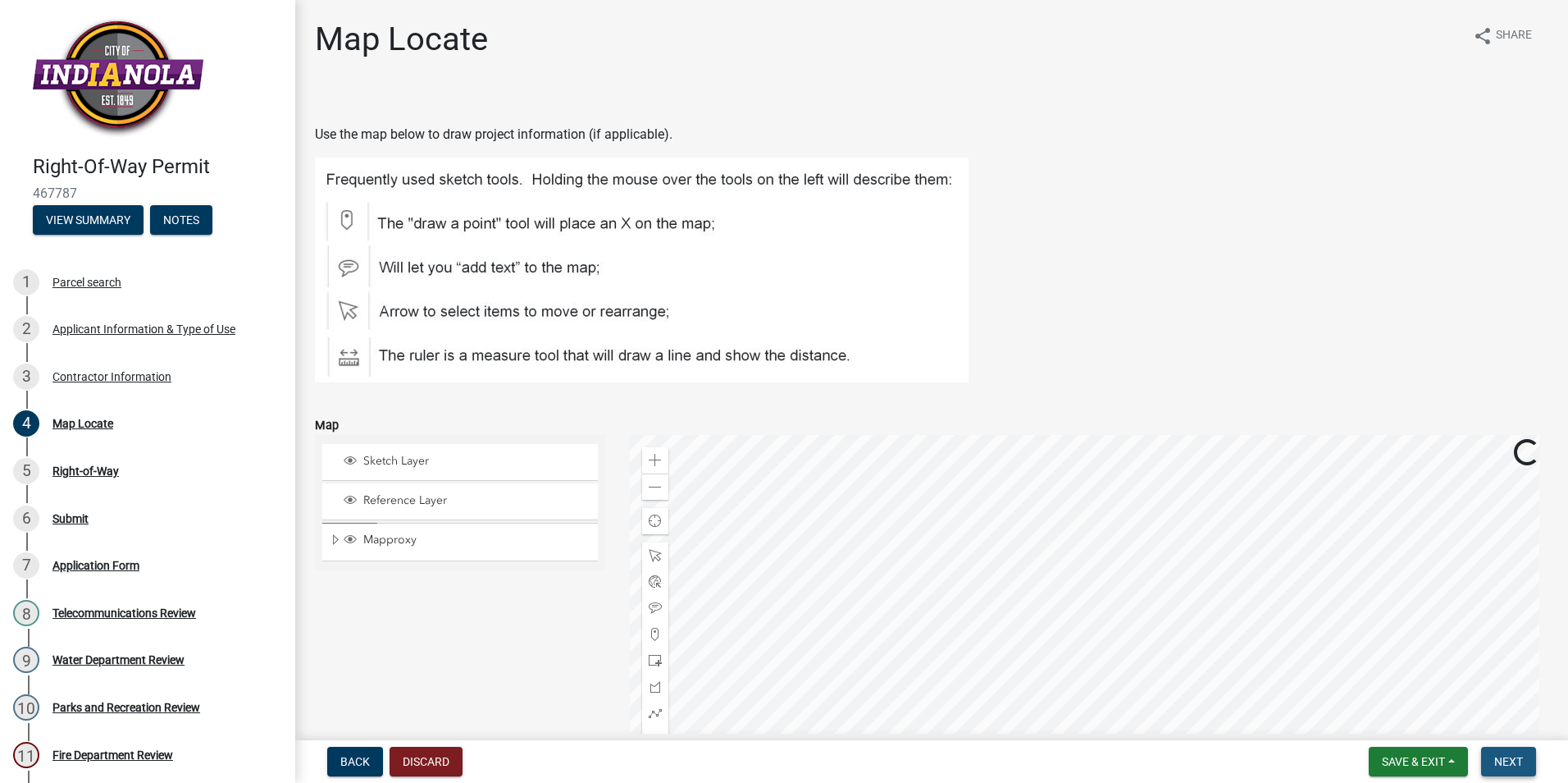
click at [1499, 752] on button "Next" at bounding box center [1509, 762] width 55 height 29
click at [1509, 762] on span "Next" at bounding box center [1509, 762] width 29 height 14
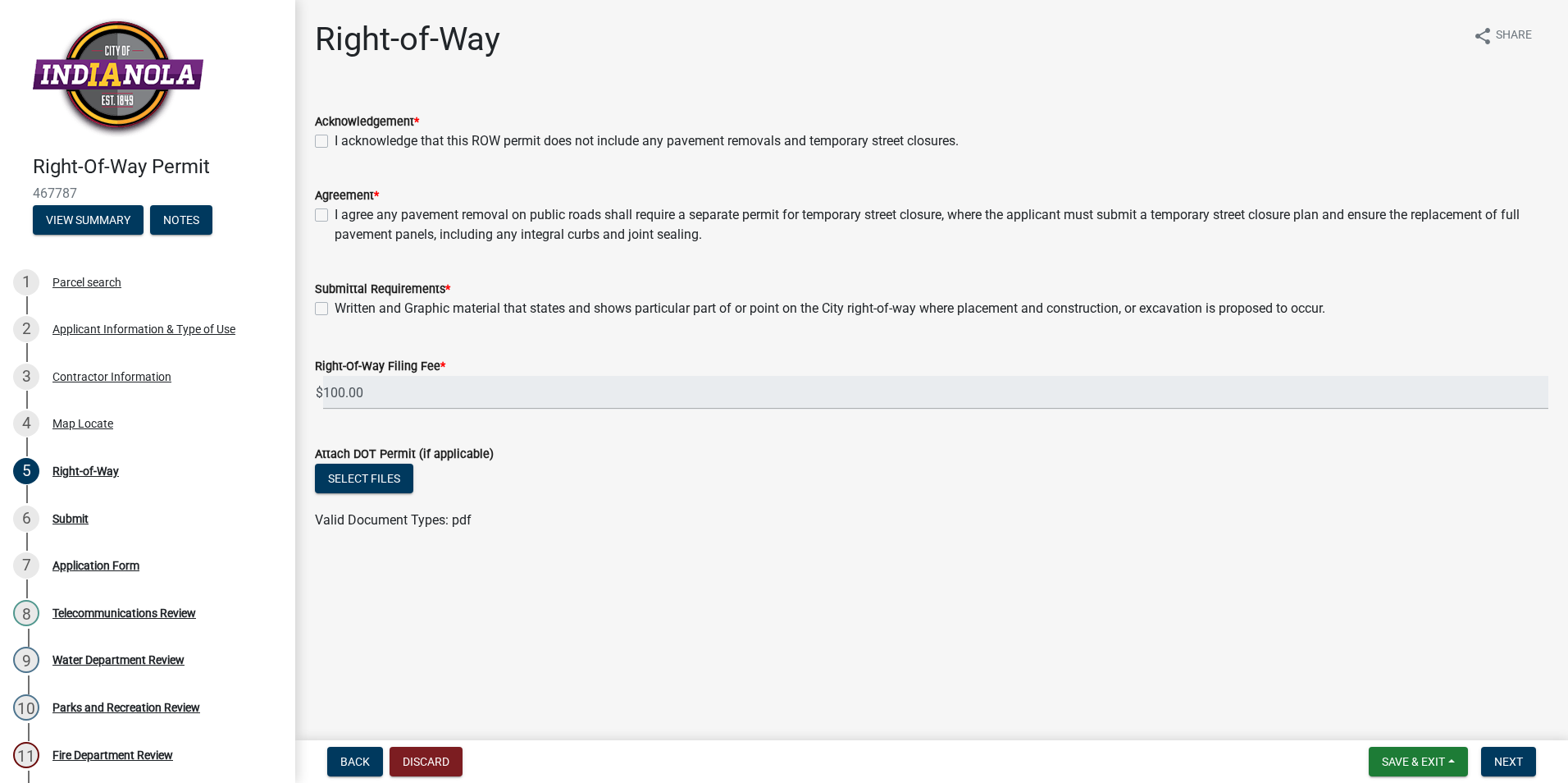
click at [335, 140] on label "I acknowledge that this ROW permit does not include any pavement removals and t…" at bounding box center [647, 141] width 624 height 19
click at [335, 140] on input "I acknowledge that this ROW permit does not include any pavement removals and t…" at bounding box center [340, 136] width 11 height 11
checkbox input "true"
click at [335, 212] on label "I agree any pavement removal on public roads shall require a separate permit fo…" at bounding box center [942, 224] width 1214 height 40
click at [335, 212] on input "I agree any pavement removal on public roads shall require a separate permit fo…" at bounding box center [340, 210] width 11 height 11
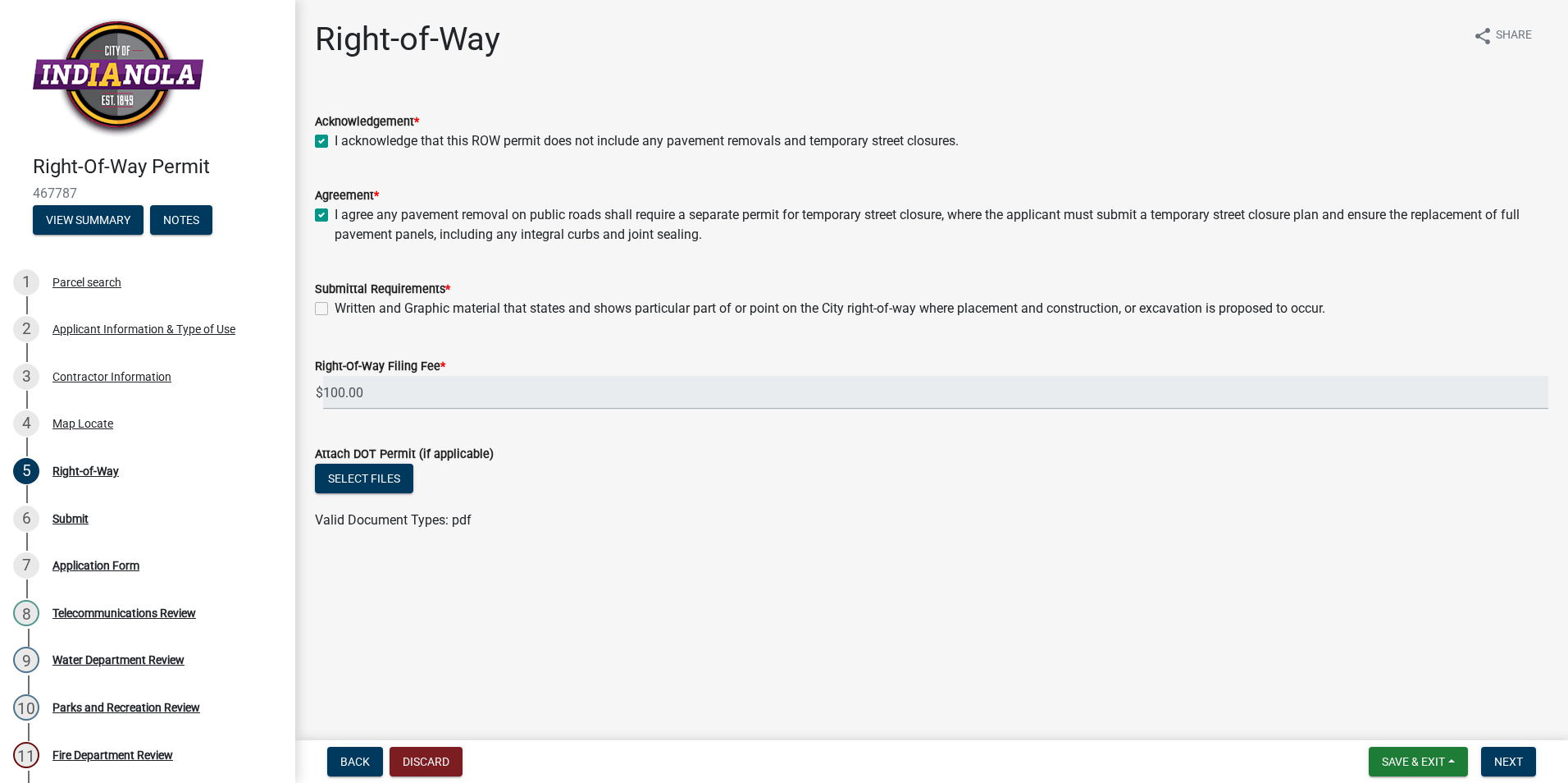
checkbox input "true"
click at [335, 315] on label "Written and Graphic material that states and shows particular part of or point …" at bounding box center [830, 308] width 990 height 19
click at [335, 309] on input "Written and Graphic material that states and shows particular part of or point …" at bounding box center [340, 303] width 11 height 11
checkbox input "true"
click at [369, 485] on button "Select files" at bounding box center [363, 478] width 98 height 29
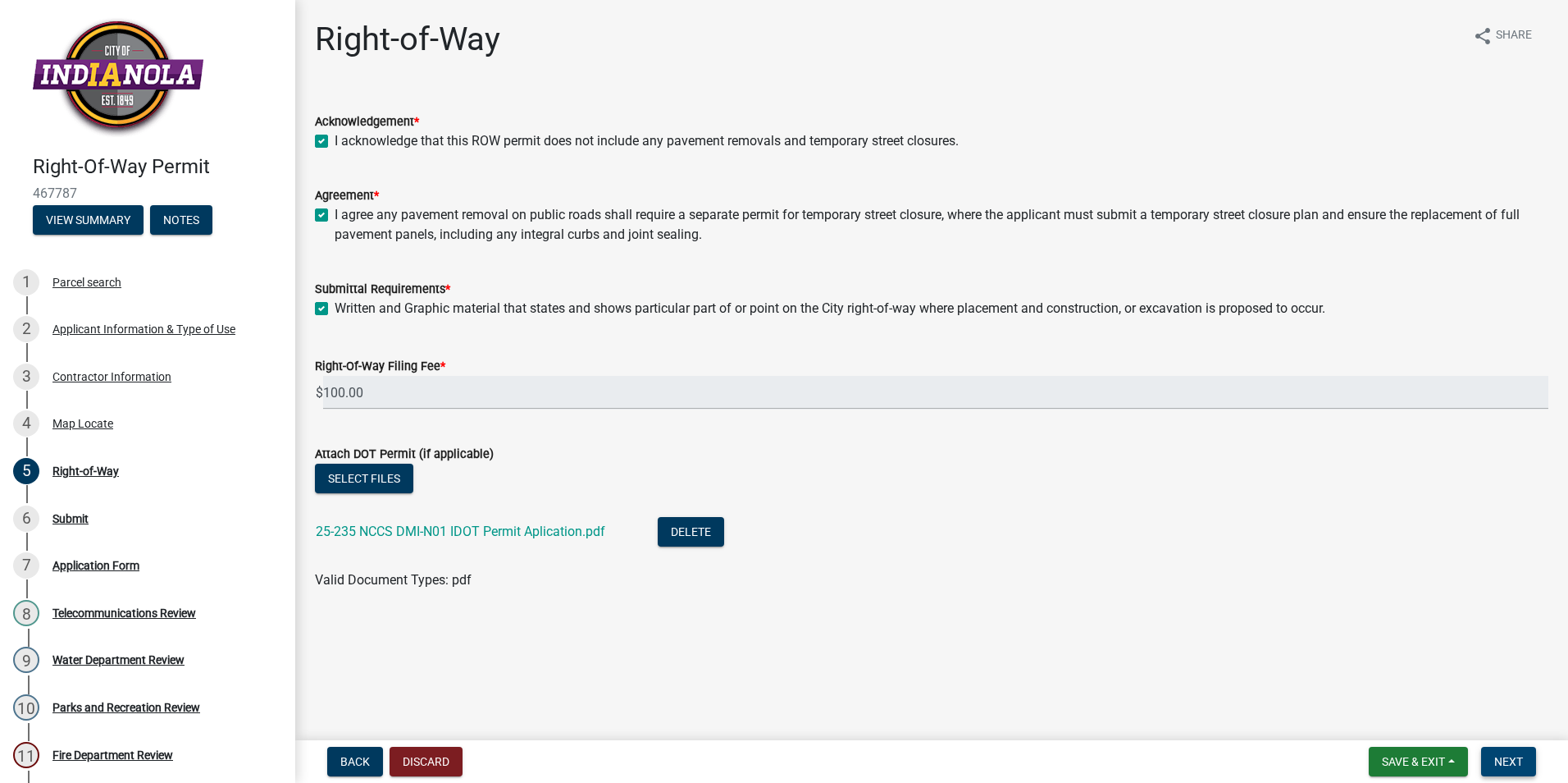
click at [1524, 765] on button "Next" at bounding box center [1509, 762] width 55 height 29
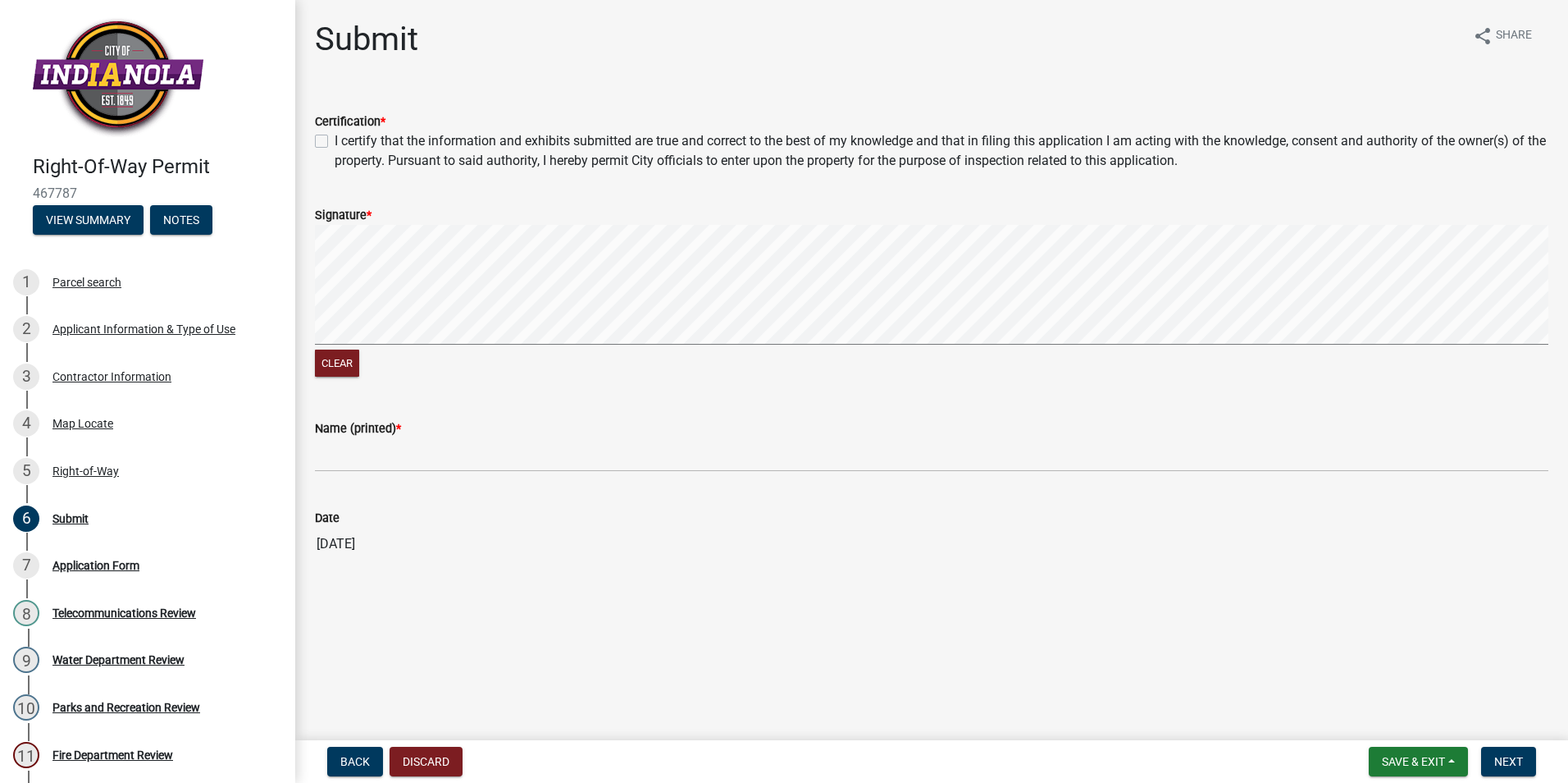
click at [335, 145] on label "I certify that the information and exhibits submitted are true and correct to t…" at bounding box center [942, 151] width 1214 height 40
click at [335, 142] on input "I certify that the information and exhibits submitted are true and correct to t…" at bounding box center [340, 136] width 11 height 11
checkbox input "true"
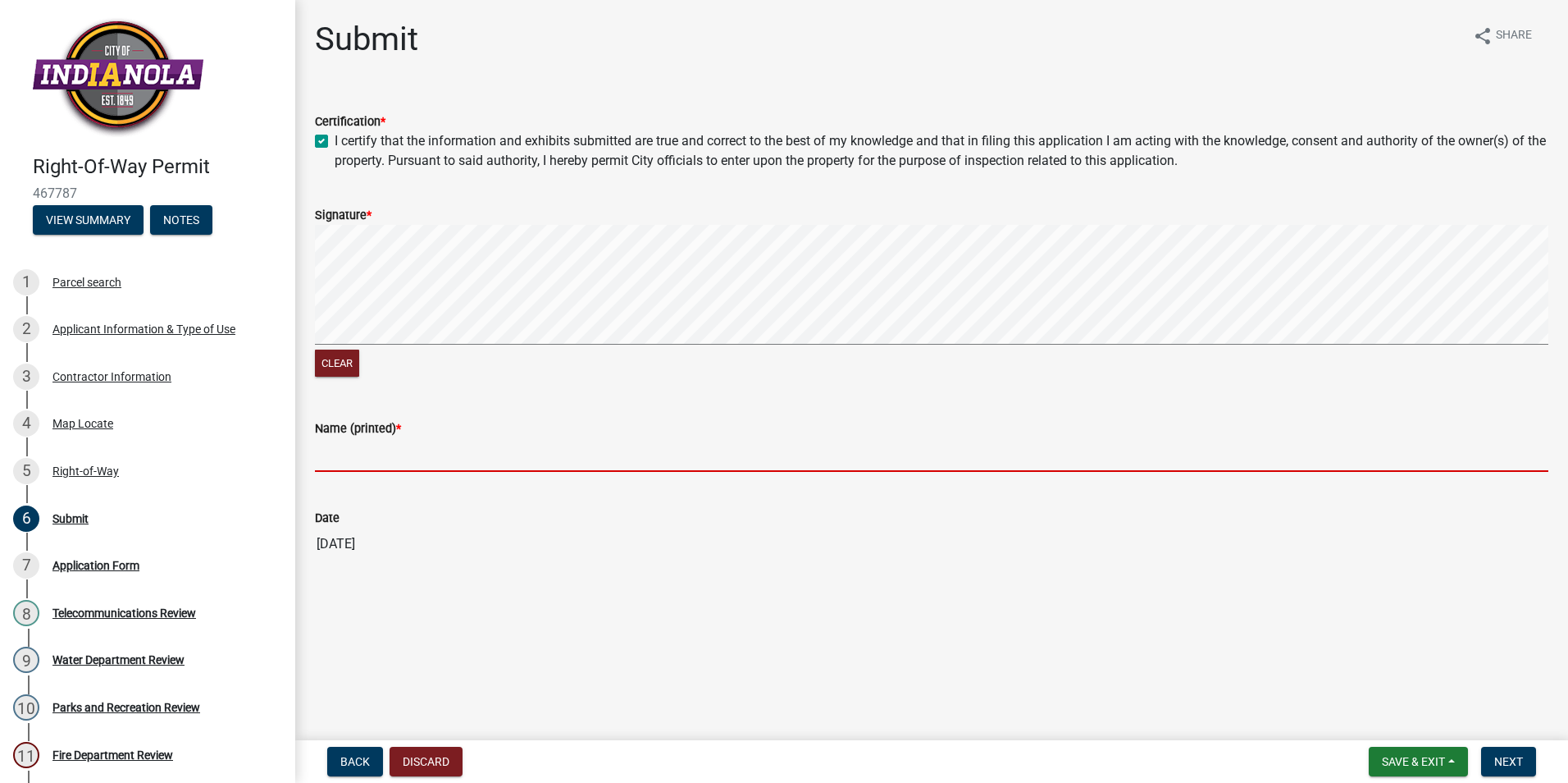
click at [401, 453] on input "Name (printed) *" at bounding box center [931, 455] width 1233 height 34
type input "[PERSON_NAME]"
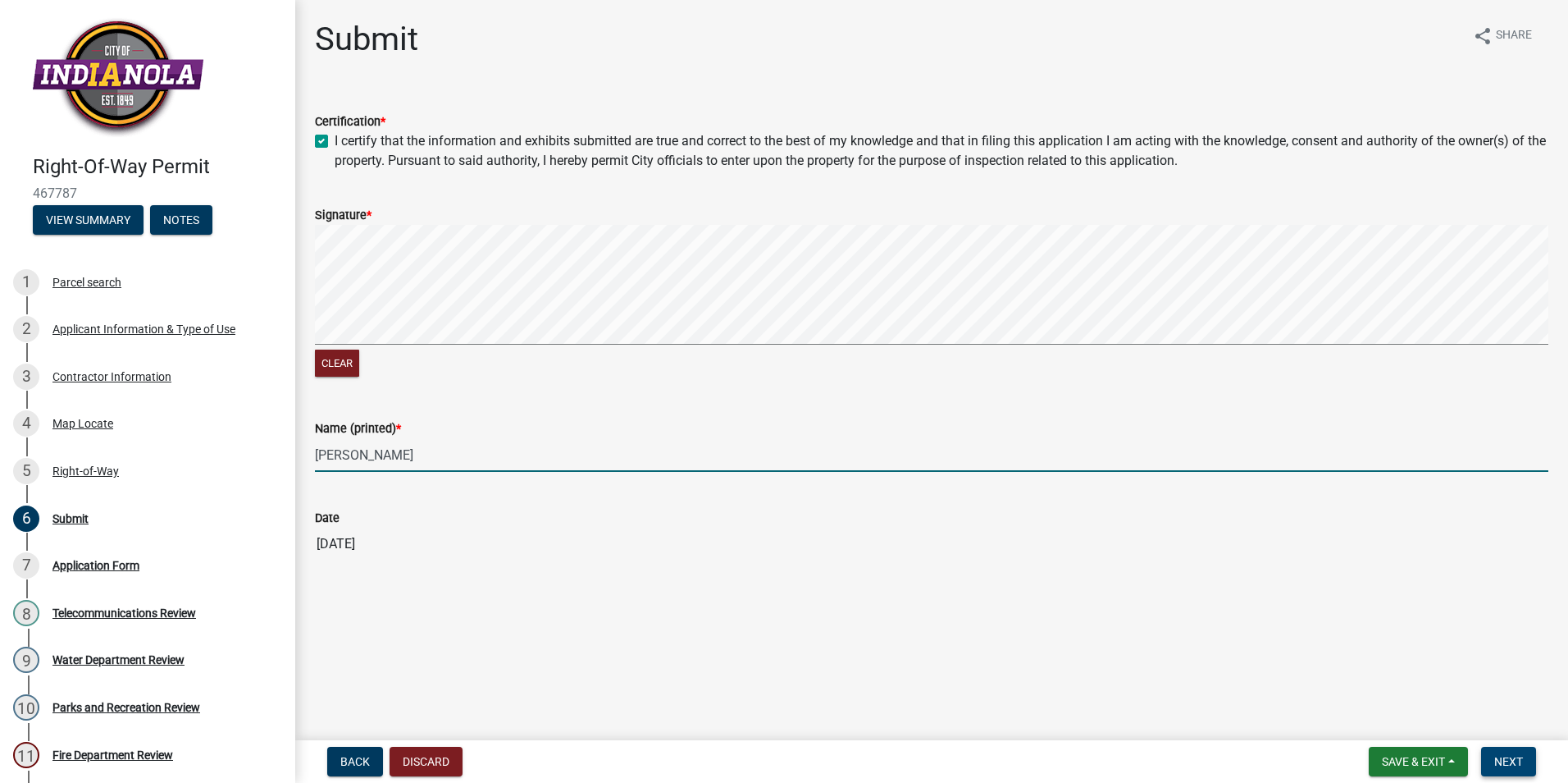
click at [1510, 764] on span "Next" at bounding box center [1509, 762] width 29 height 14
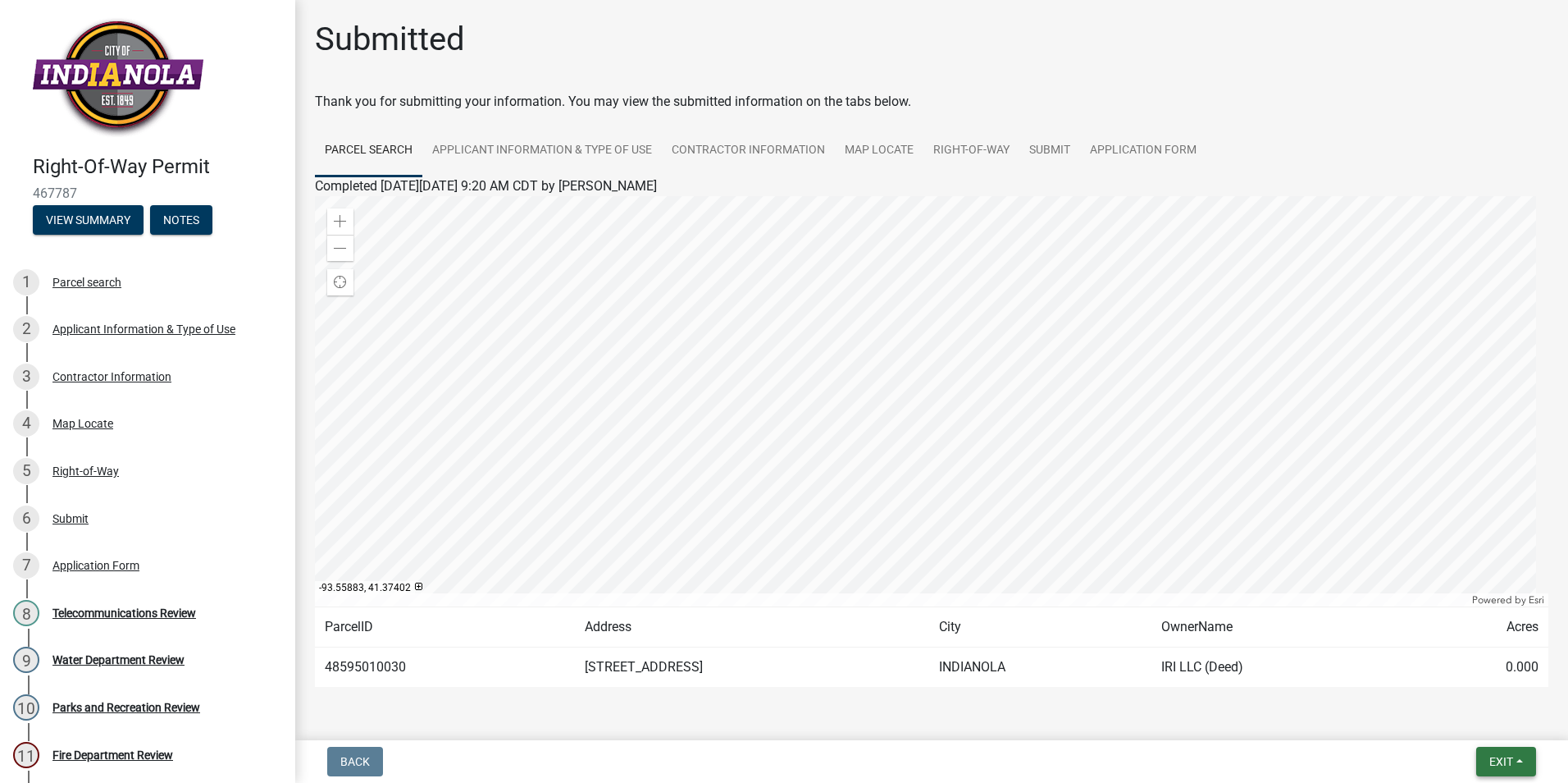
click at [1522, 764] on button "Exit" at bounding box center [1506, 762] width 60 height 29
click at [1493, 730] on button "Save & Exit" at bounding box center [1470, 719] width 131 height 40
